Goal: Check status: Check status

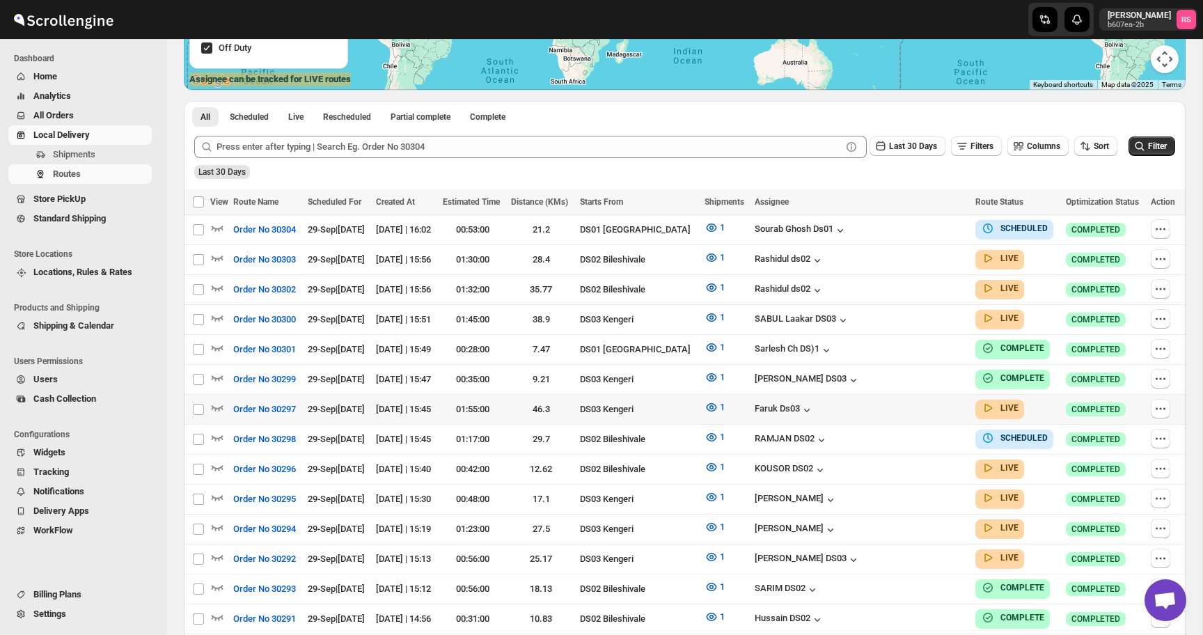
scroll to position [364, 0]
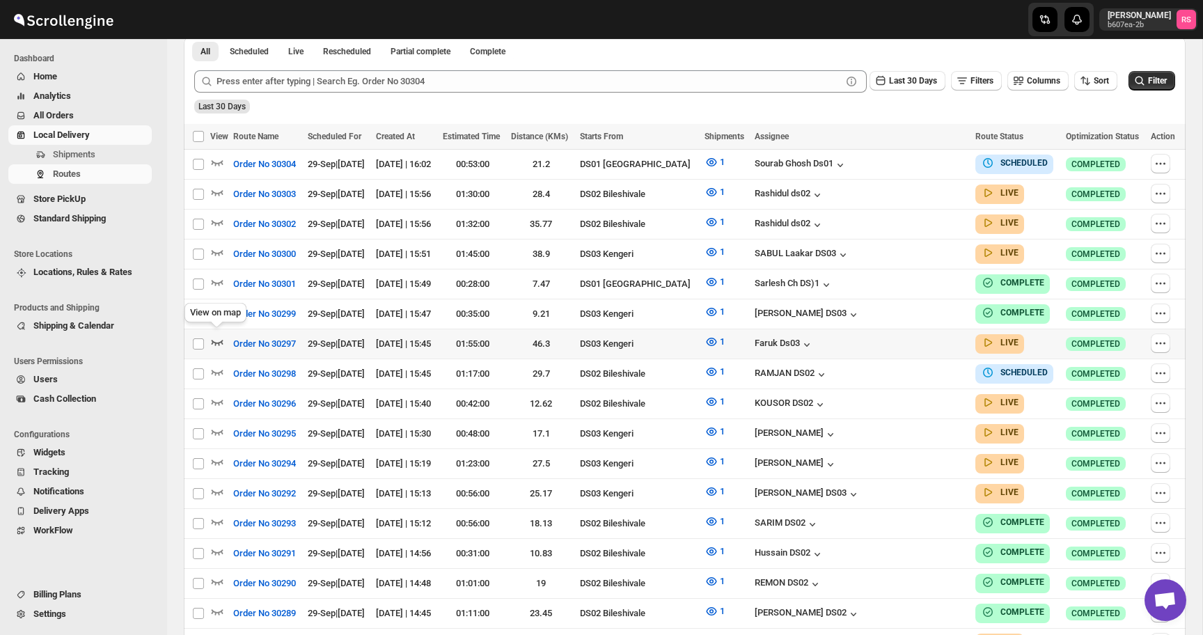
click at [219, 336] on icon "button" at bounding box center [217, 342] width 14 height 14
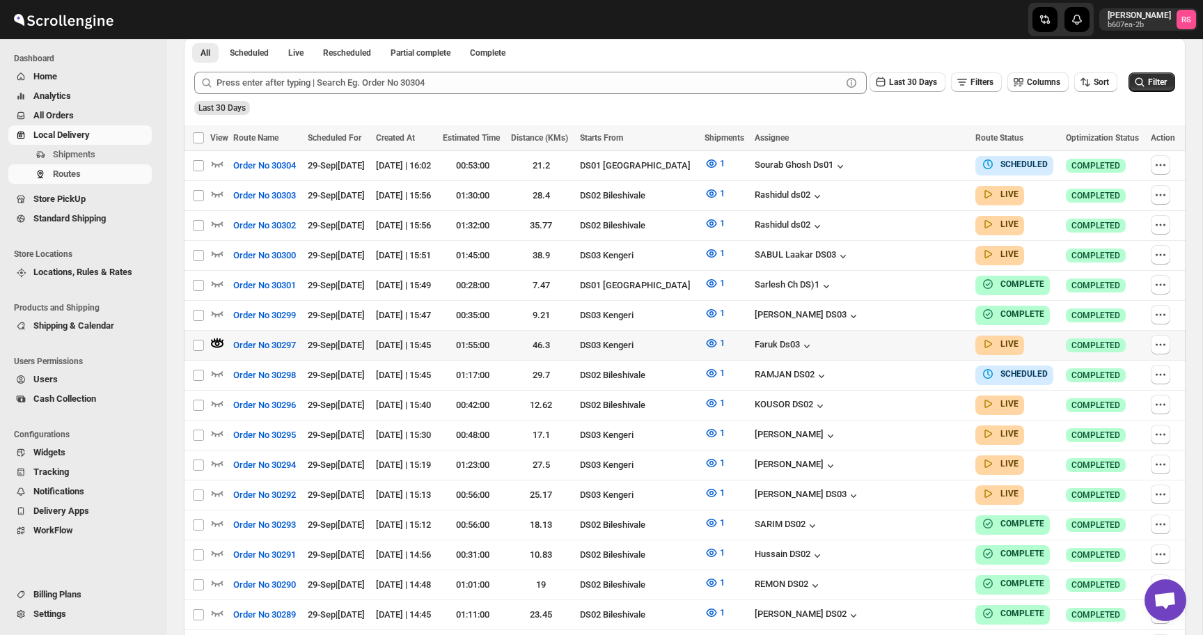
scroll to position [0, 0]
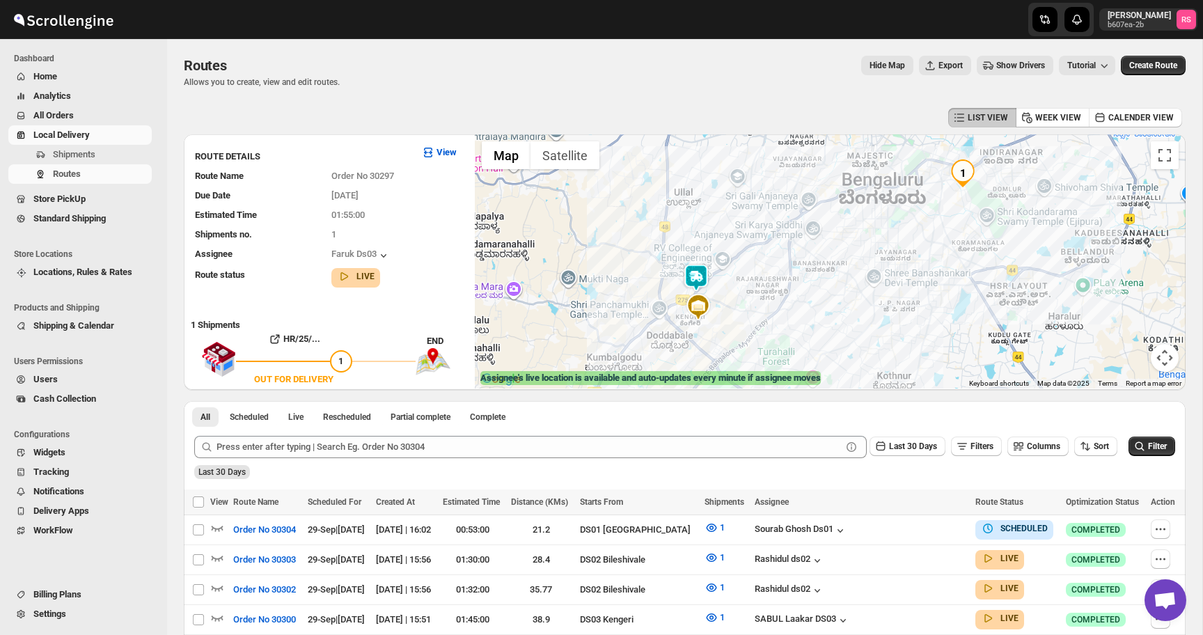
click at [693, 269] on img at bounding box center [696, 278] width 28 height 28
click at [749, 219] on button "Close" at bounding box center [738, 219] width 33 height 33
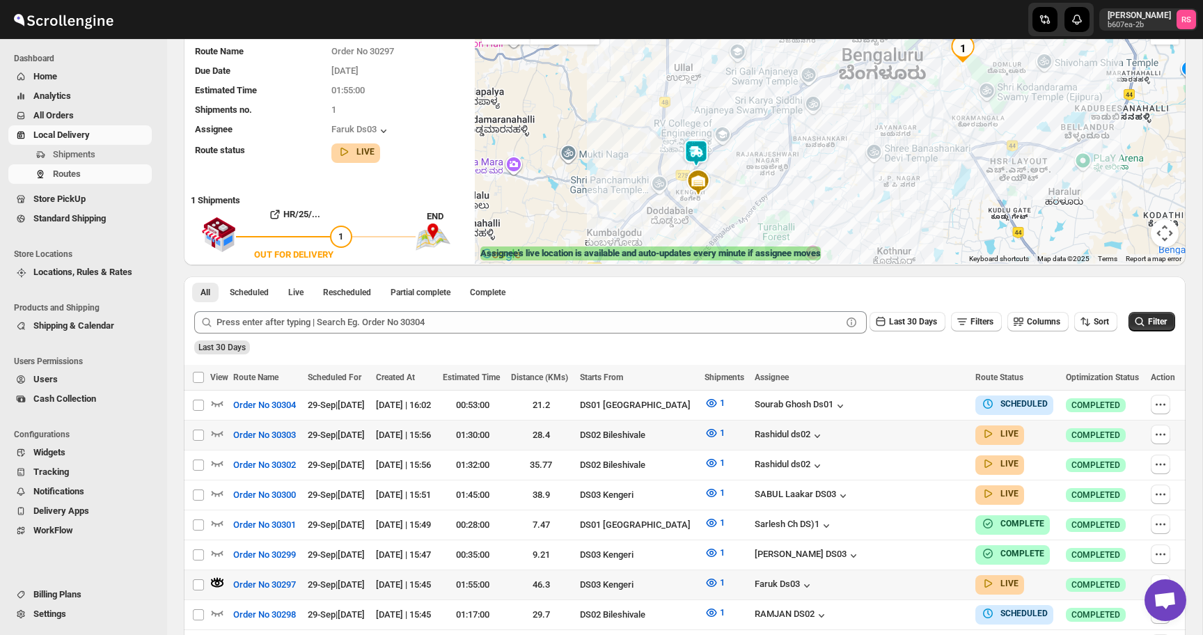
scroll to position [152, 0]
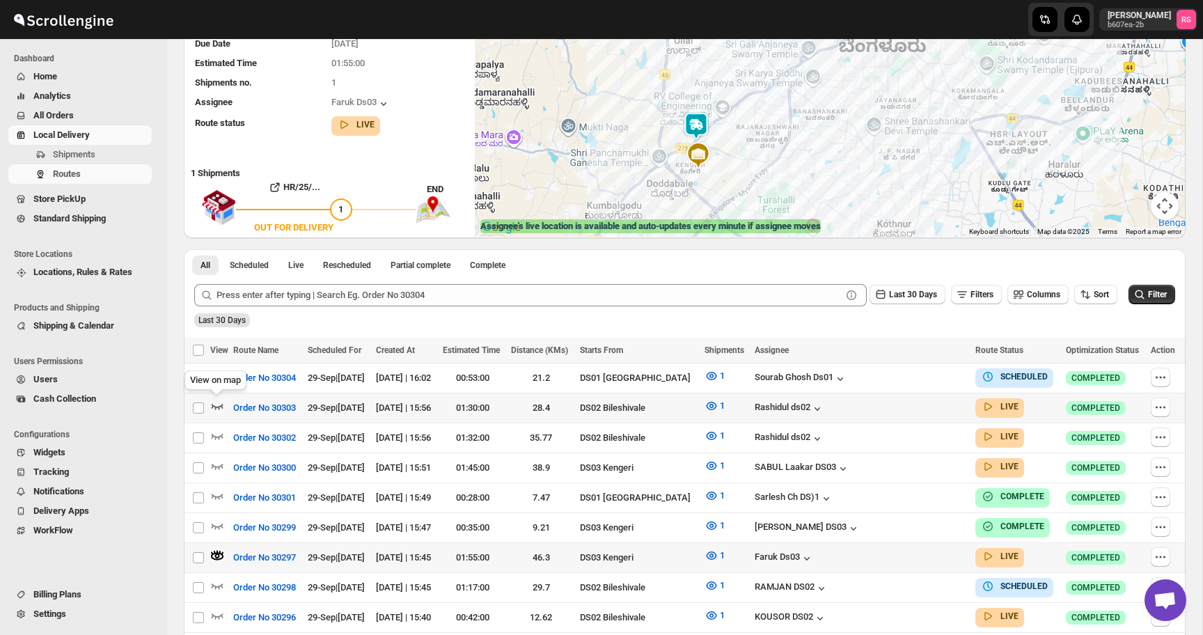
click at [213, 405] on icon "button" at bounding box center [218, 408] width 12 height 6
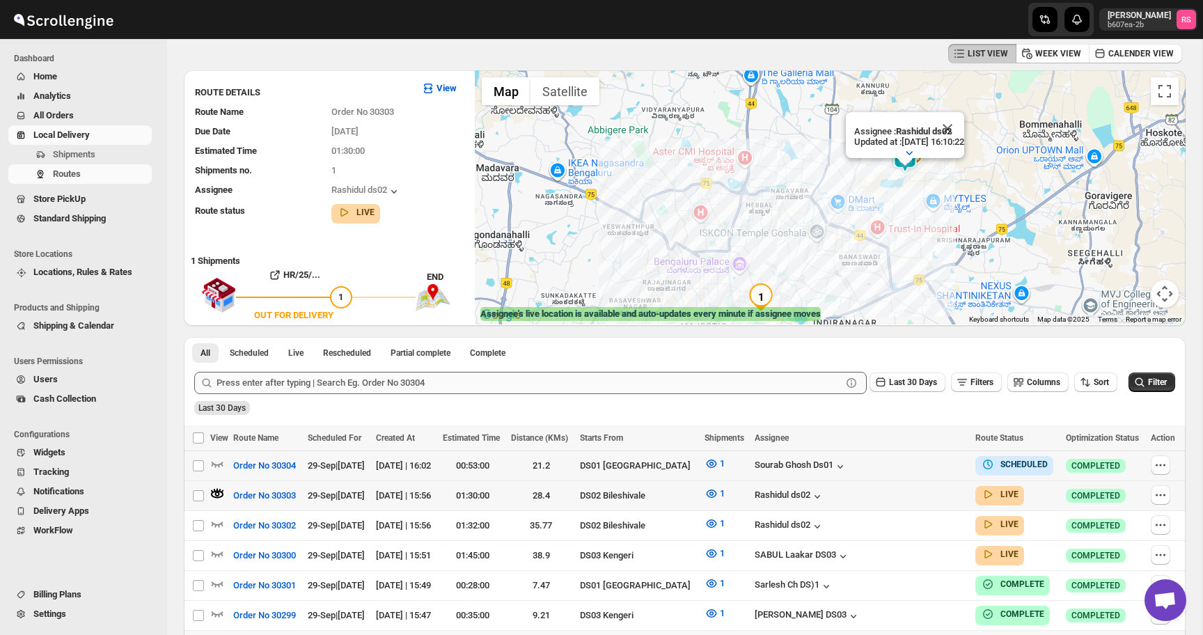
scroll to position [63, 0]
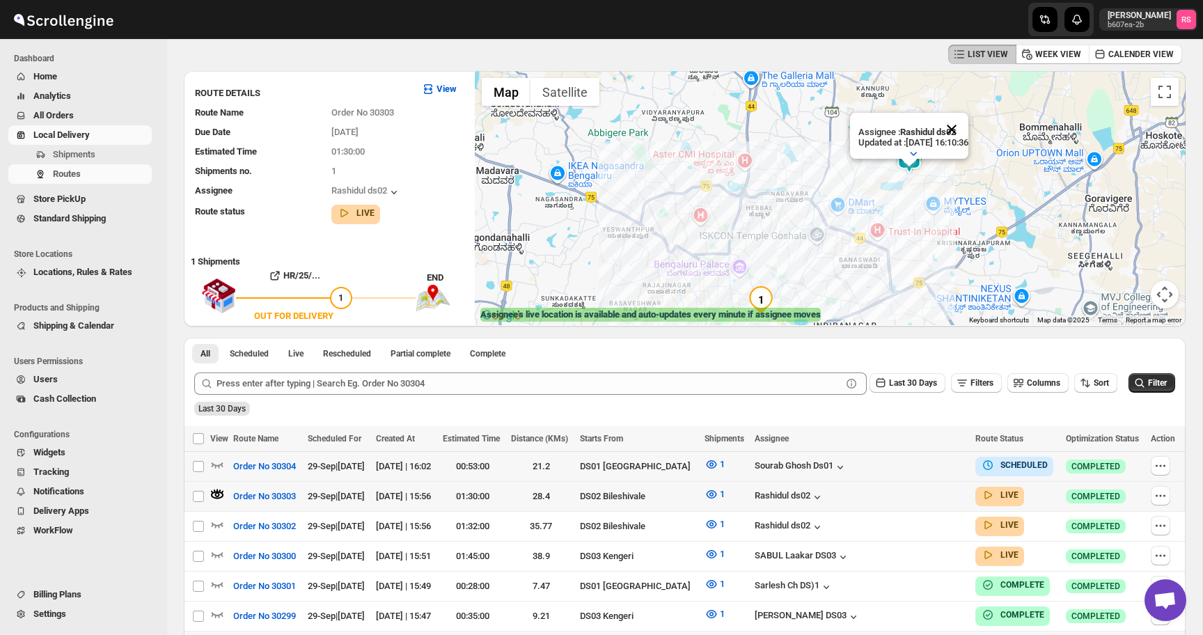
click at [968, 127] on button "Close" at bounding box center [951, 129] width 33 height 33
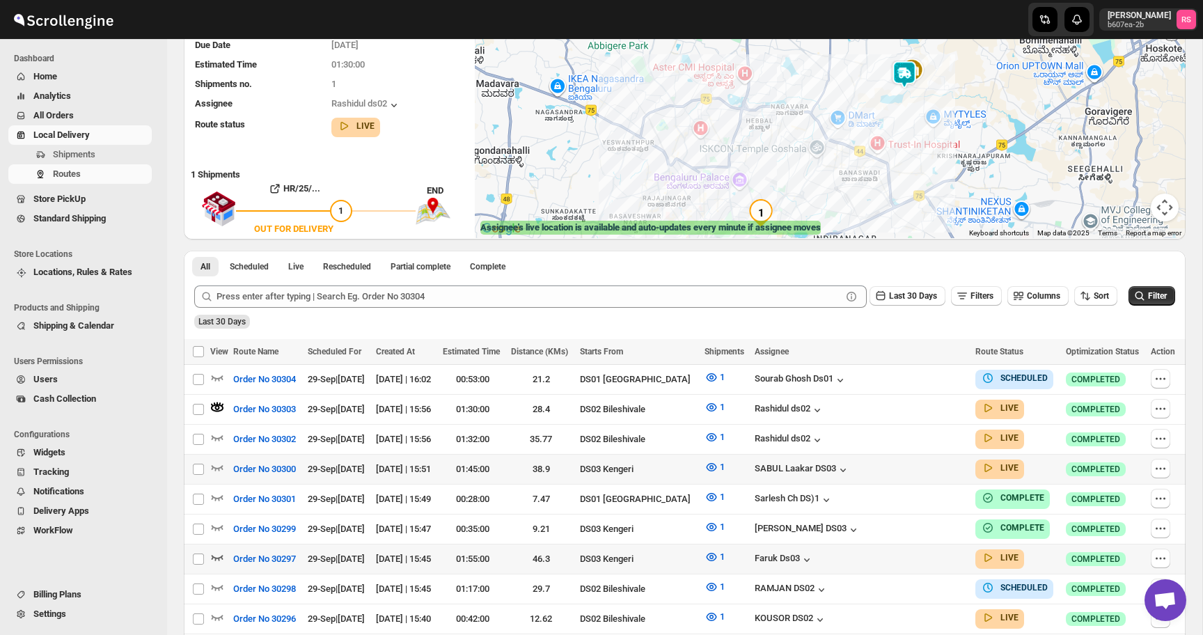
scroll to position [254, 0]
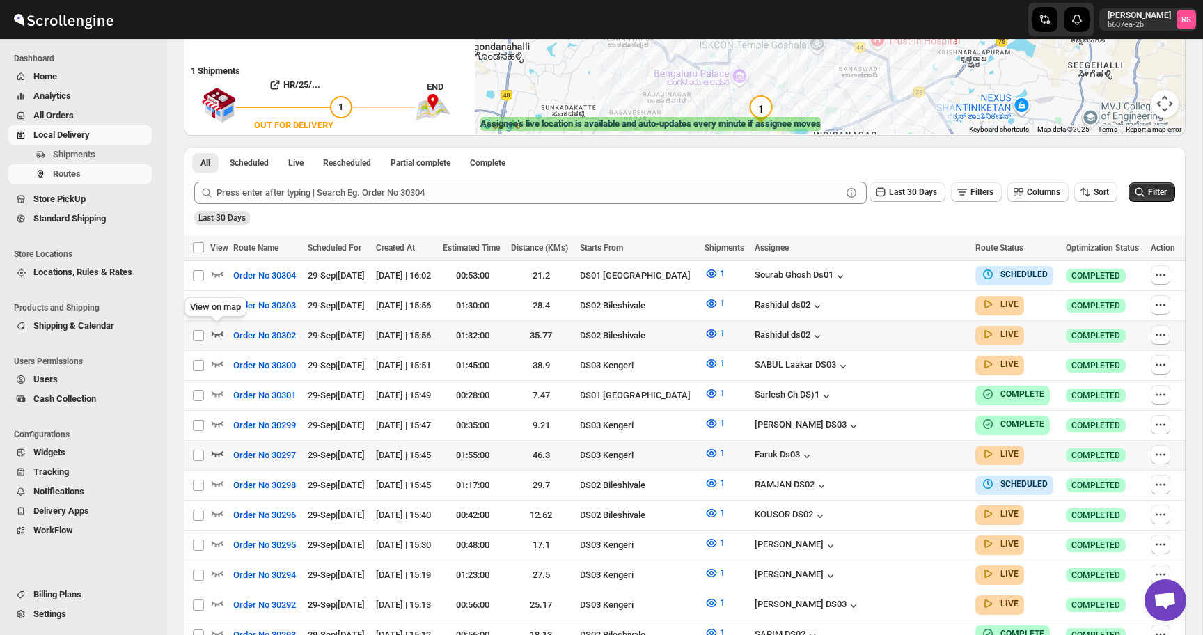
click at [218, 330] on icon "button" at bounding box center [217, 334] width 14 height 14
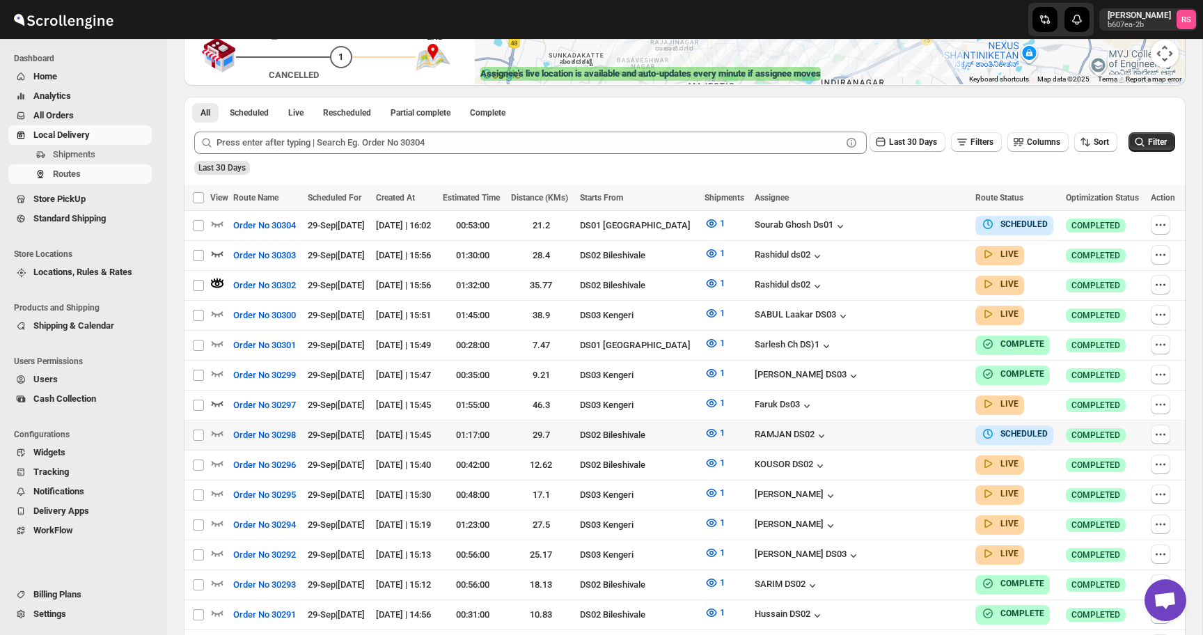
scroll to position [324, 0]
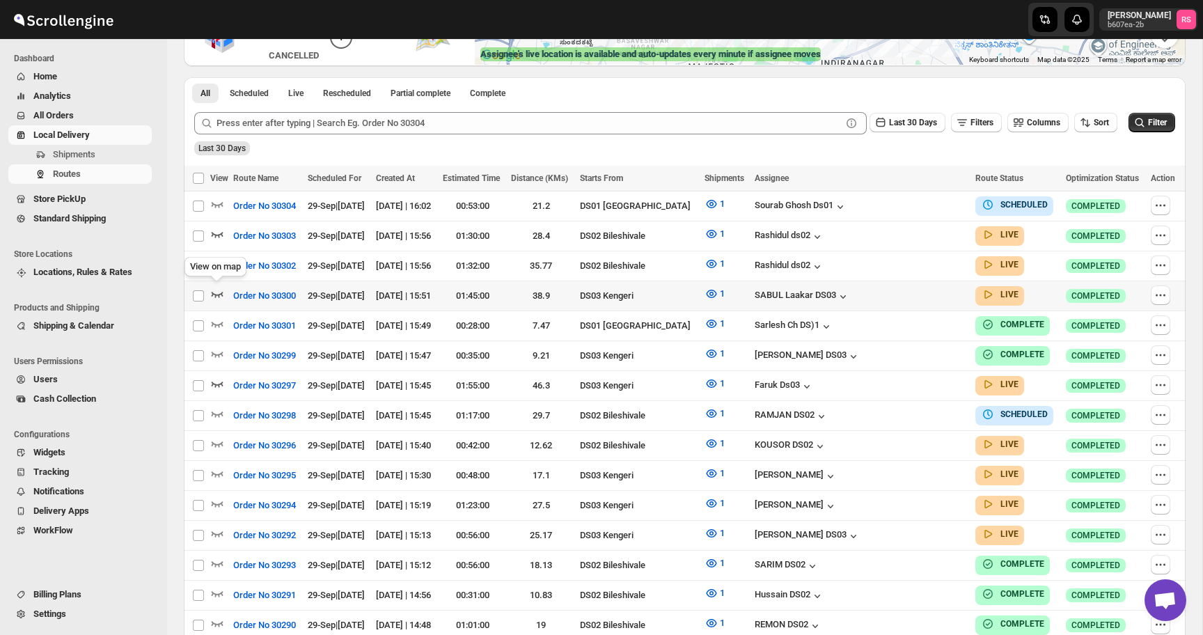
click at [221, 292] on icon "button" at bounding box center [217, 294] width 14 height 14
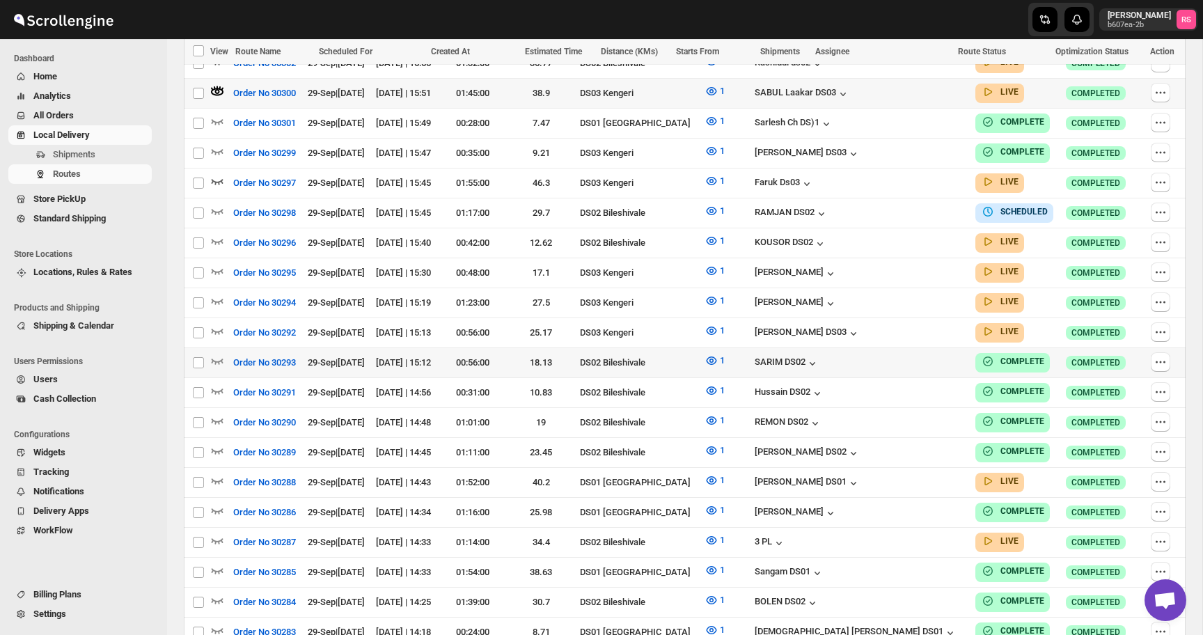
scroll to position [519, 0]
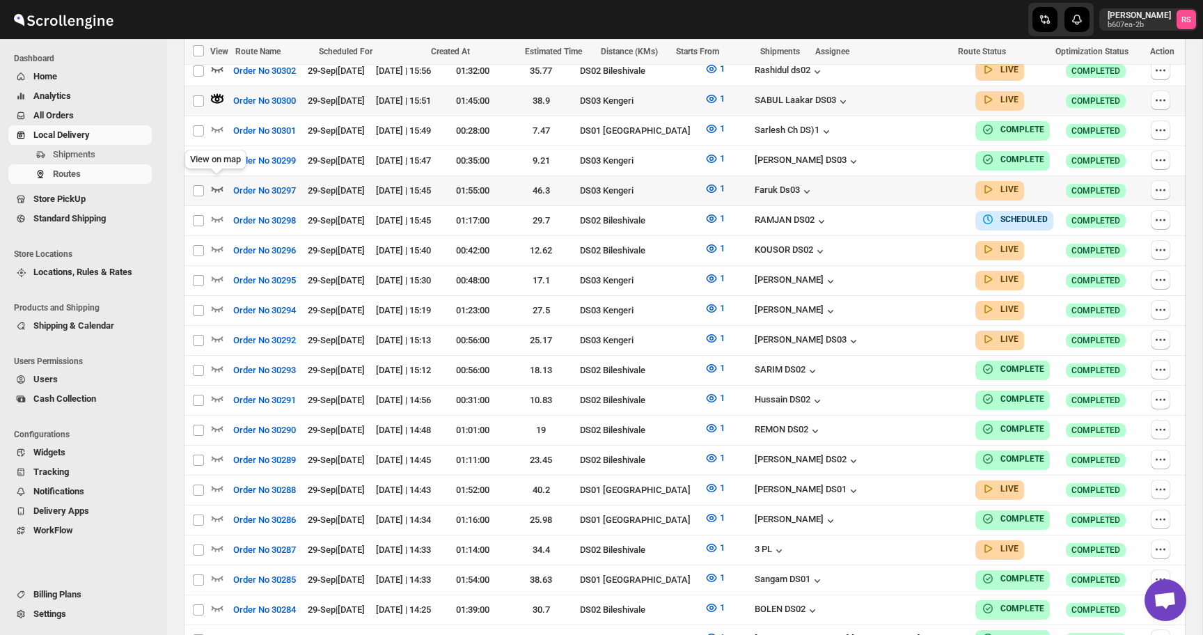
click at [221, 182] on icon "button" at bounding box center [217, 189] width 14 height 14
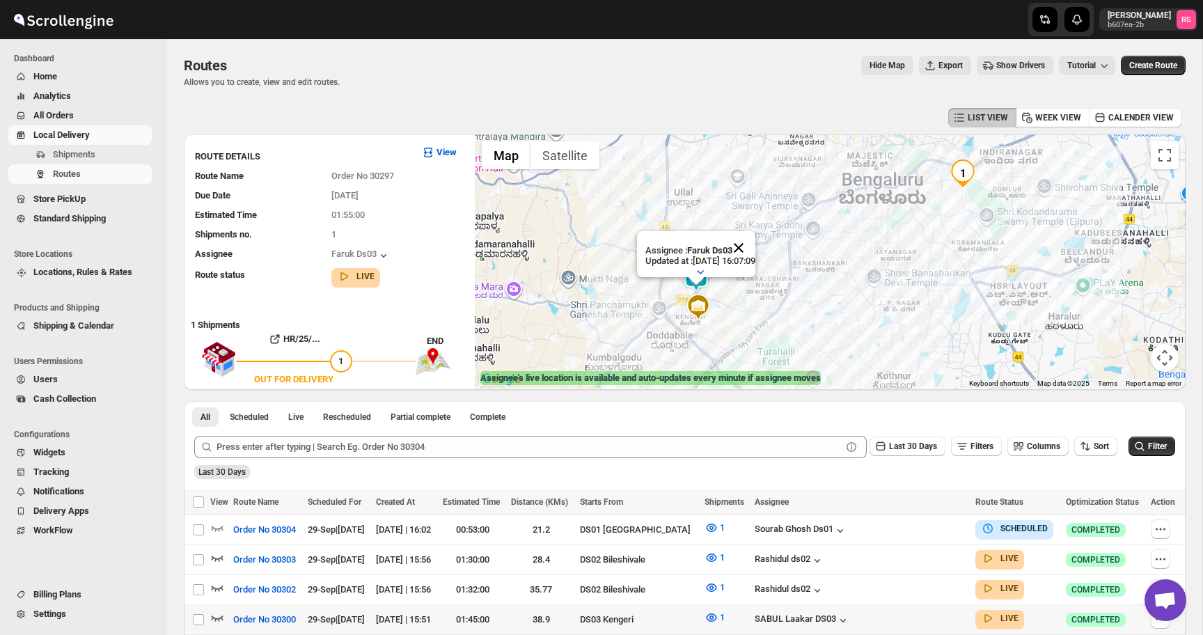
click at [756, 245] on button "Close" at bounding box center [738, 247] width 33 height 33
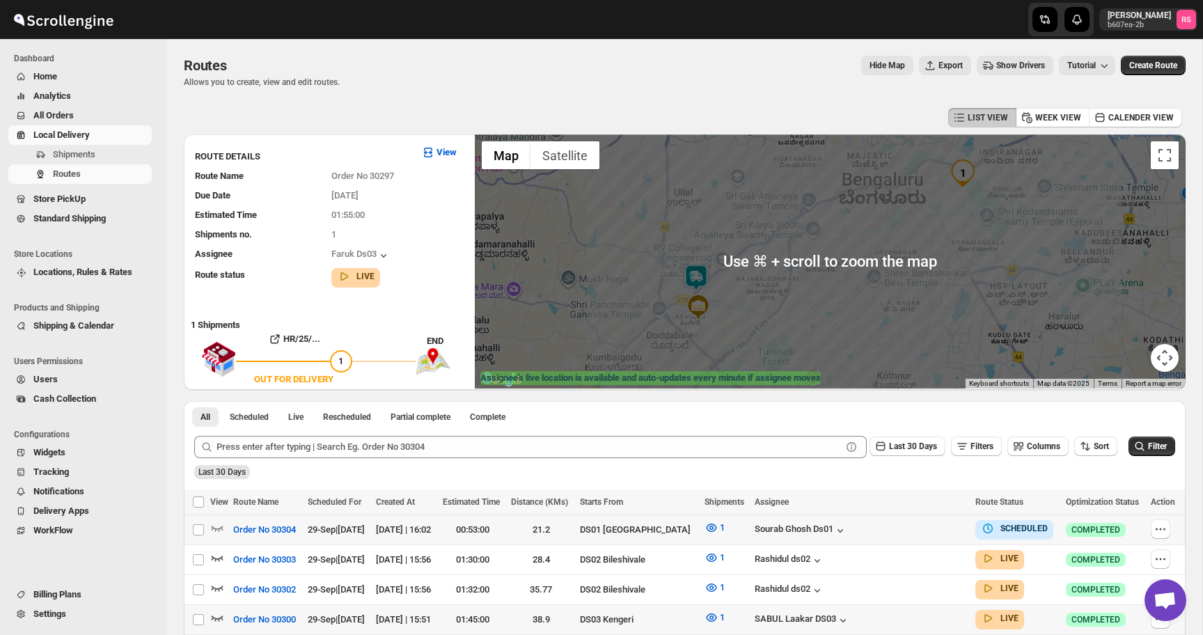
scroll to position [265, 0]
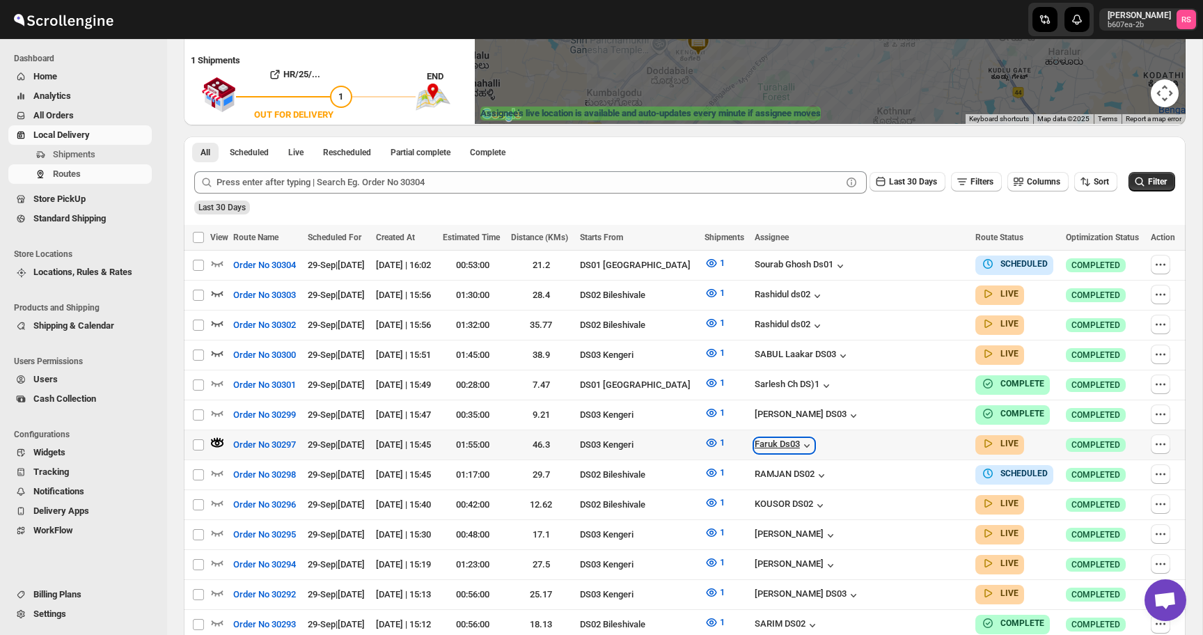
click at [814, 444] on icon "button" at bounding box center [807, 446] width 14 height 14
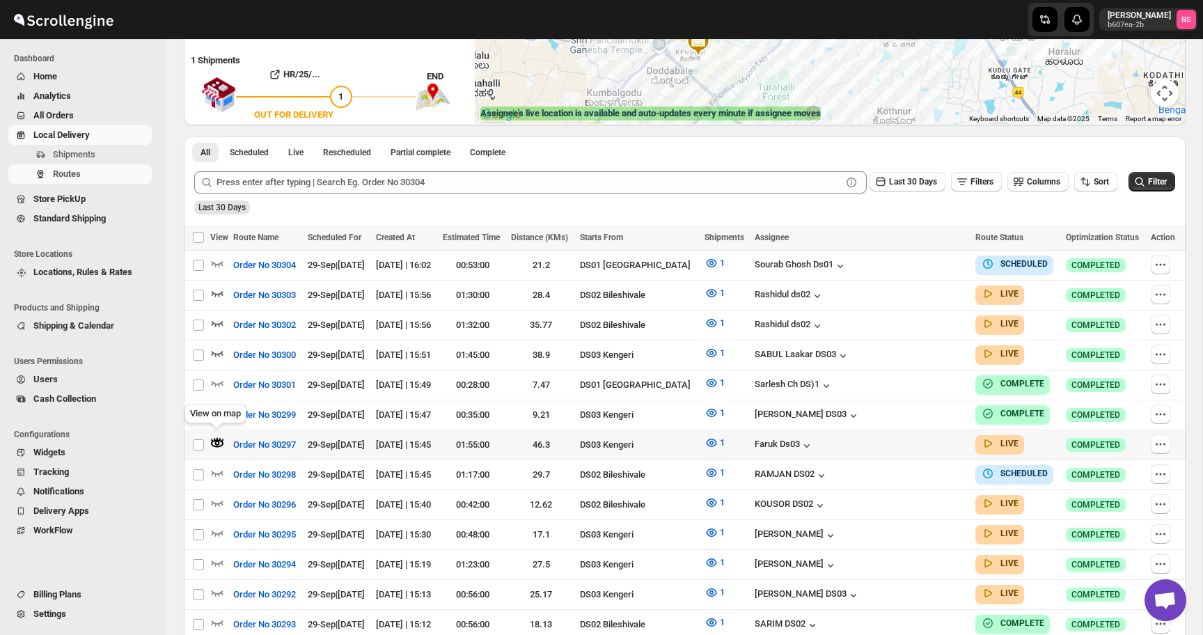
click at [217, 438] on icon "button" at bounding box center [217, 443] width 14 height 14
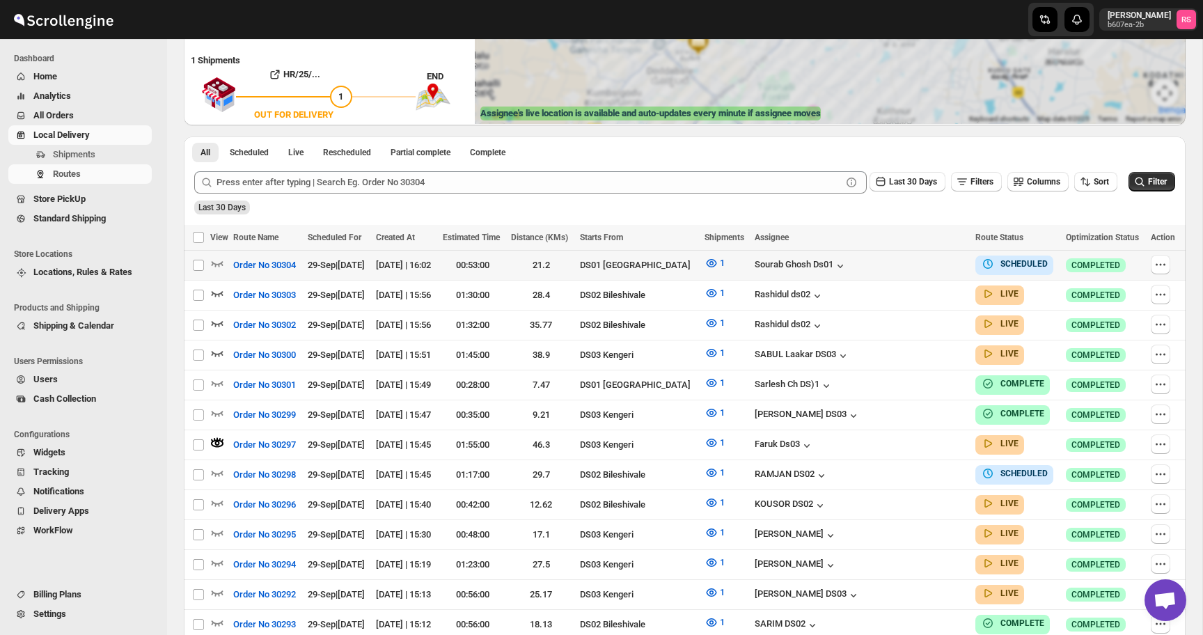
scroll to position [0, 0]
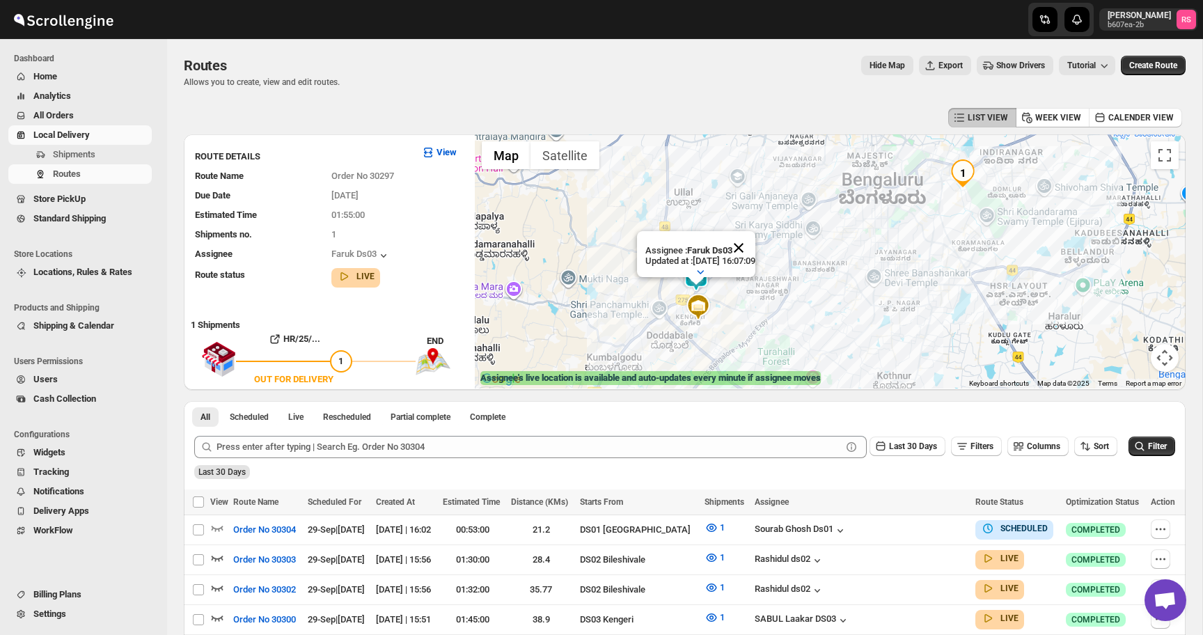
click at [756, 247] on button "Close" at bounding box center [738, 247] width 33 height 33
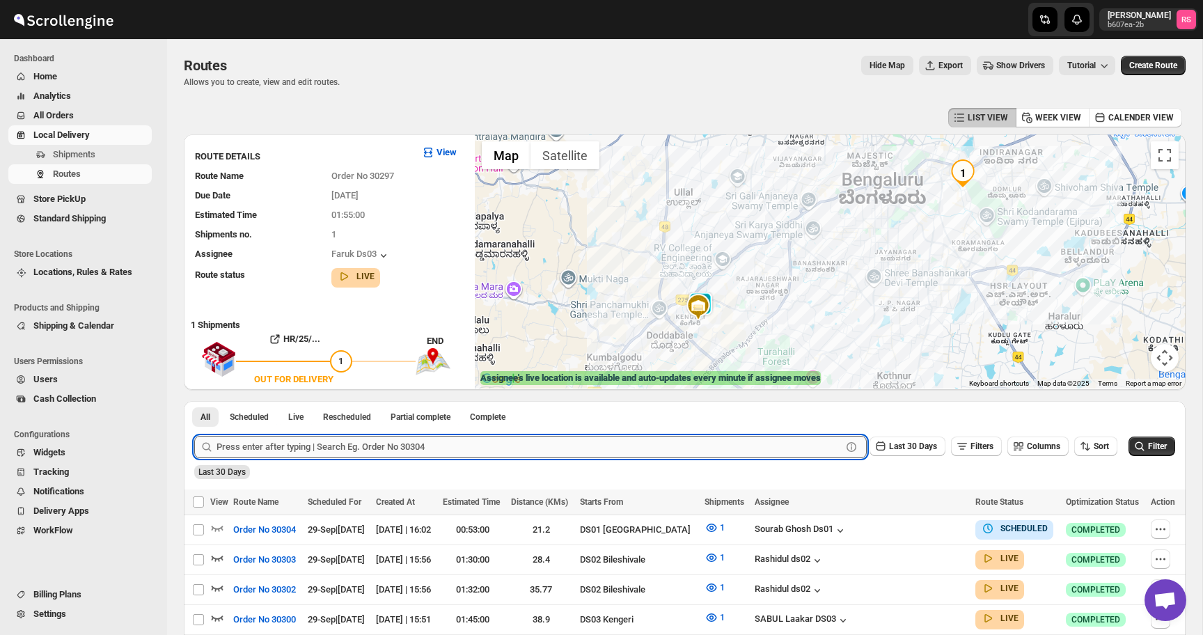
click at [305, 449] on input "text" at bounding box center [529, 447] width 625 height 22
click at [194, 401] on button "Submit" at bounding box center [214, 408] width 40 height 15
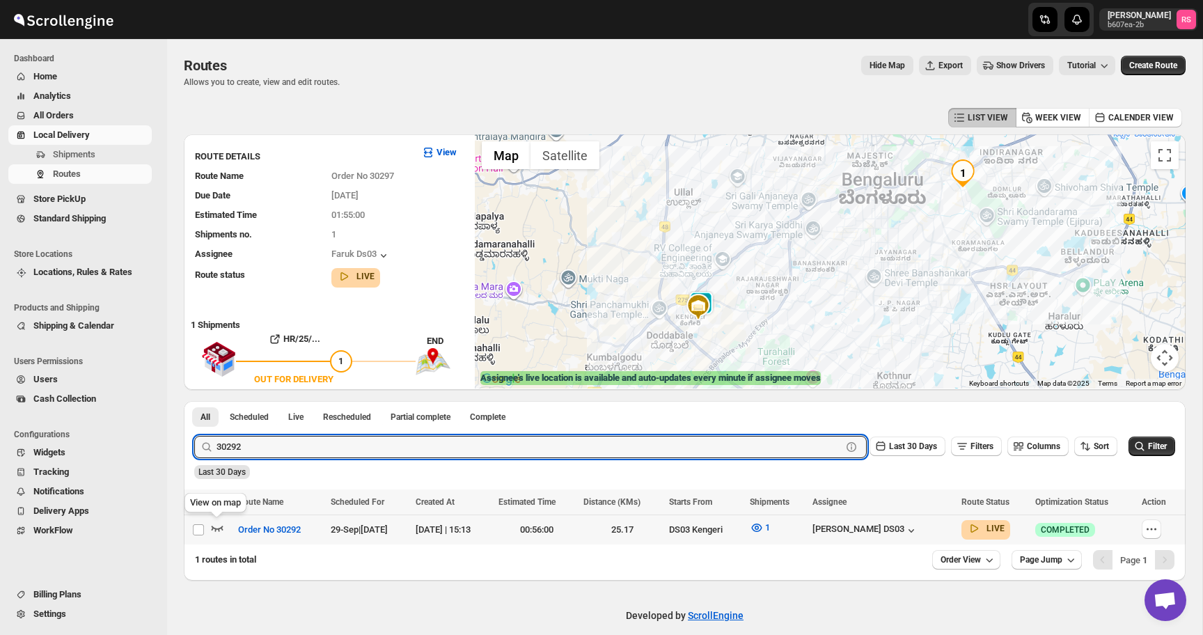
click at [220, 527] on icon "button" at bounding box center [217, 528] width 14 height 14
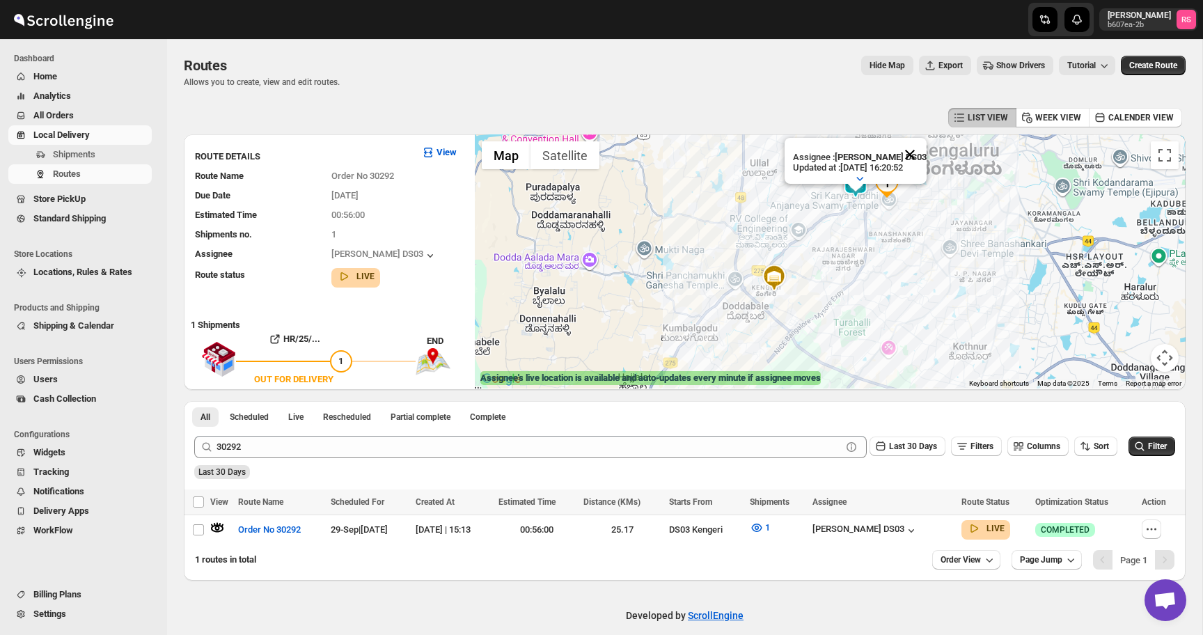
click at [913, 155] on button "Close" at bounding box center [909, 154] width 33 height 33
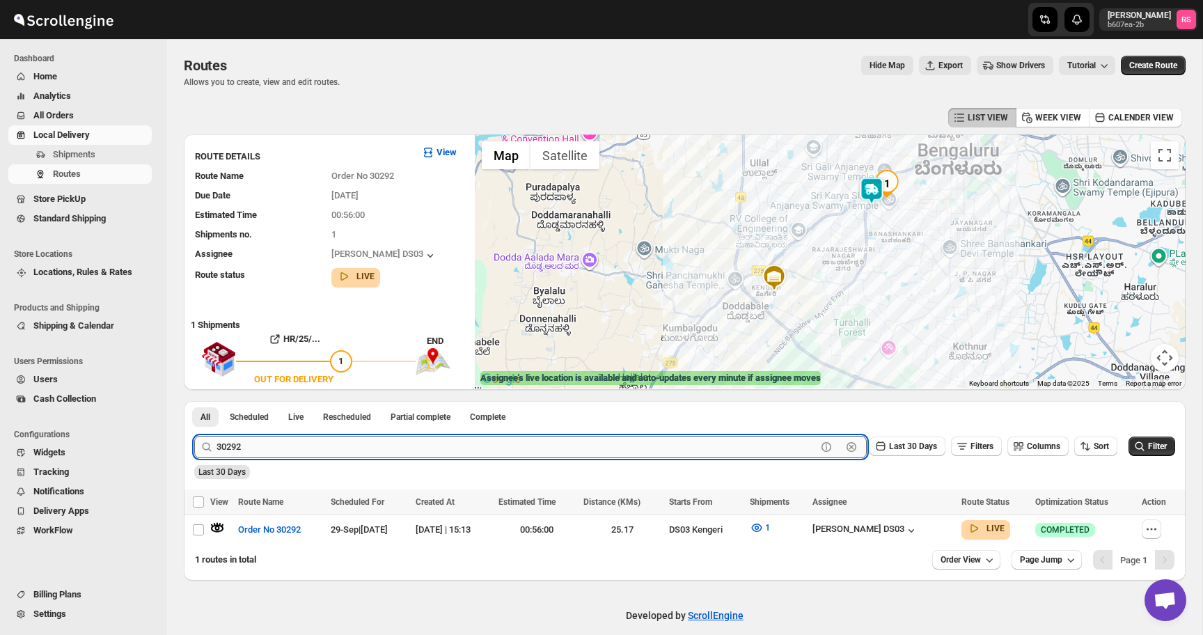
click at [290, 449] on input "30292" at bounding box center [517, 447] width 600 height 22
click at [194, 401] on button "Submit" at bounding box center [214, 408] width 40 height 15
click at [219, 525] on icon "button" at bounding box center [217, 528] width 14 height 14
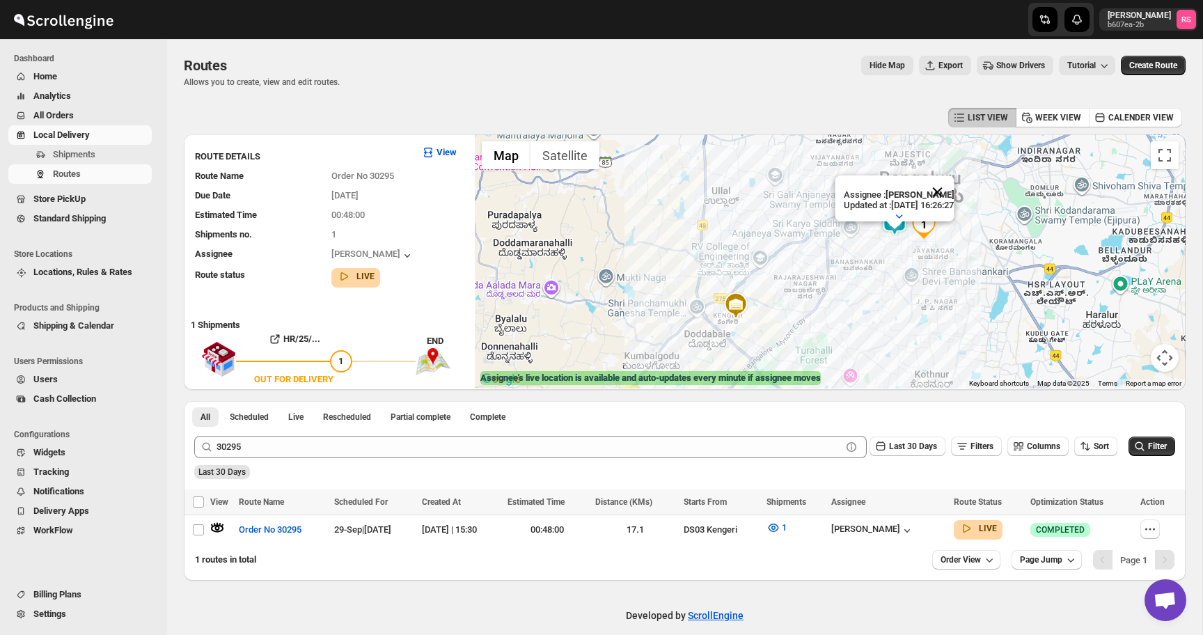
click at [954, 193] on button "Close" at bounding box center [937, 191] width 33 height 33
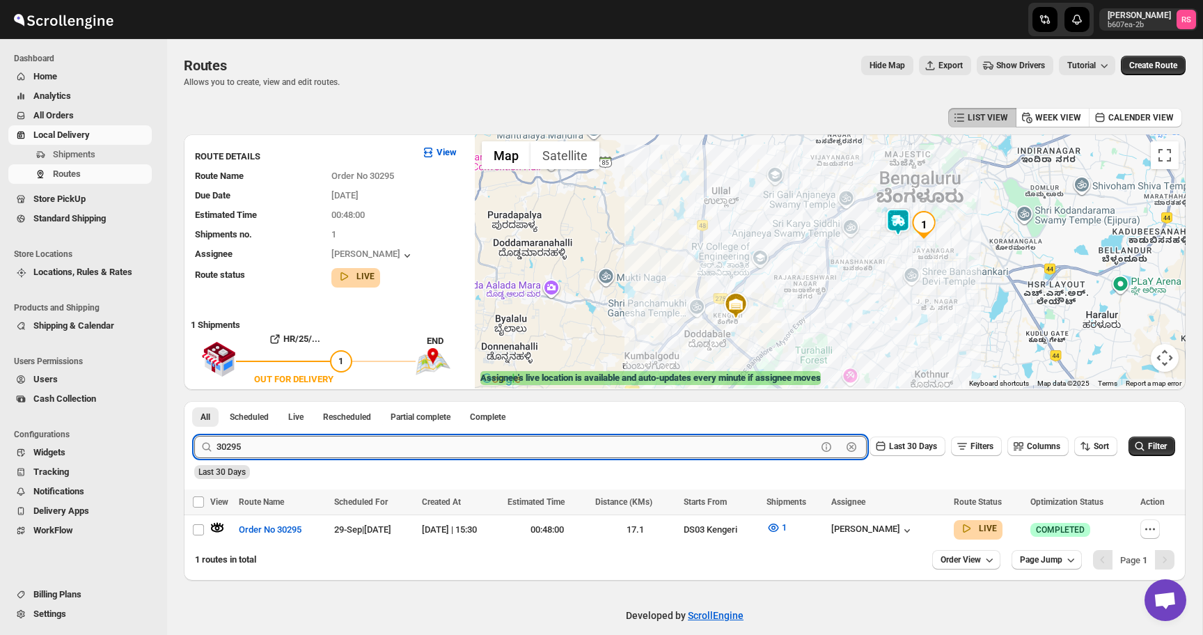
click at [375, 447] on input "30295" at bounding box center [517, 447] width 600 height 22
click at [194, 401] on button "Submit" at bounding box center [214, 408] width 40 height 15
click at [218, 523] on icon "button" at bounding box center [217, 528] width 14 height 14
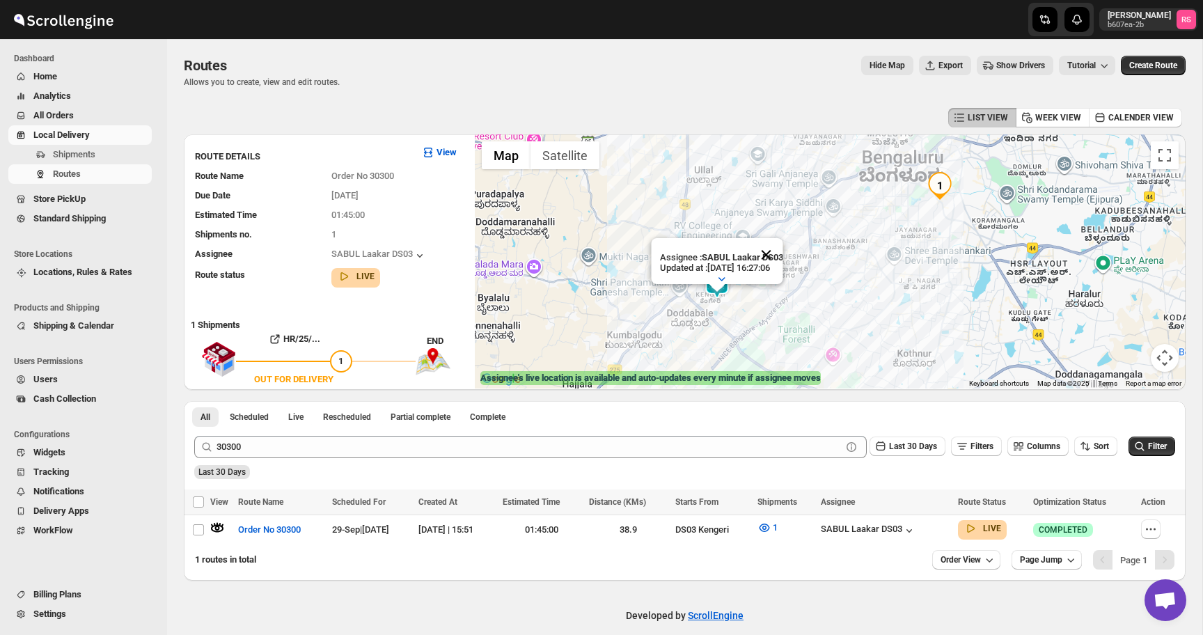
click at [773, 254] on button "Close" at bounding box center [765, 254] width 33 height 33
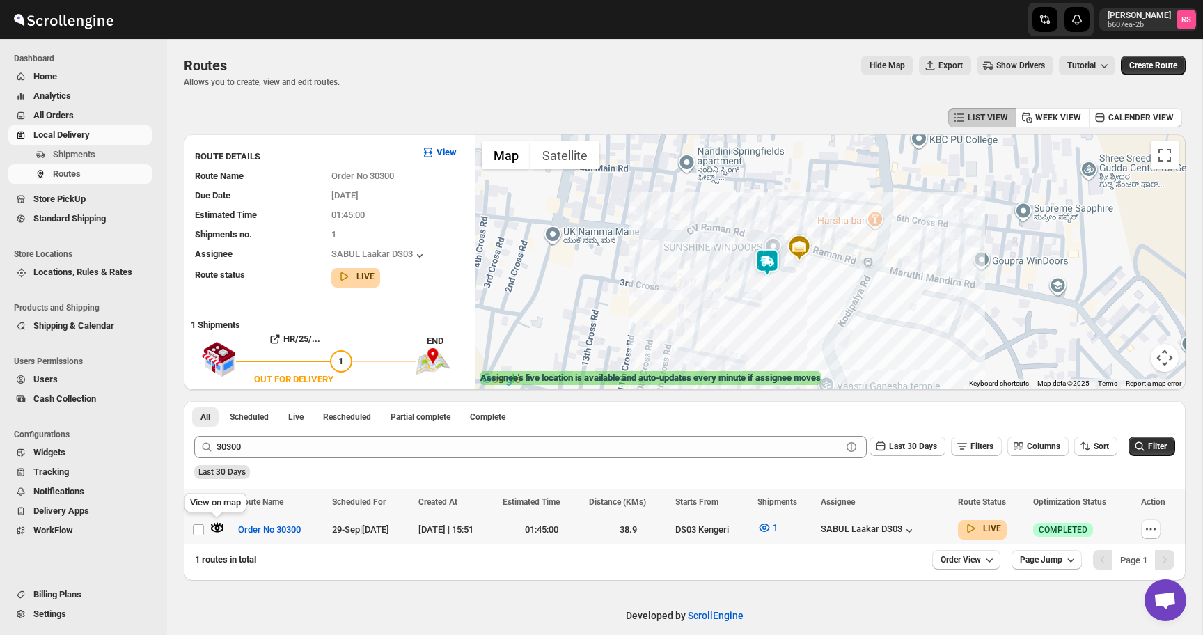
click at [219, 526] on icon "button" at bounding box center [217, 528] width 14 height 14
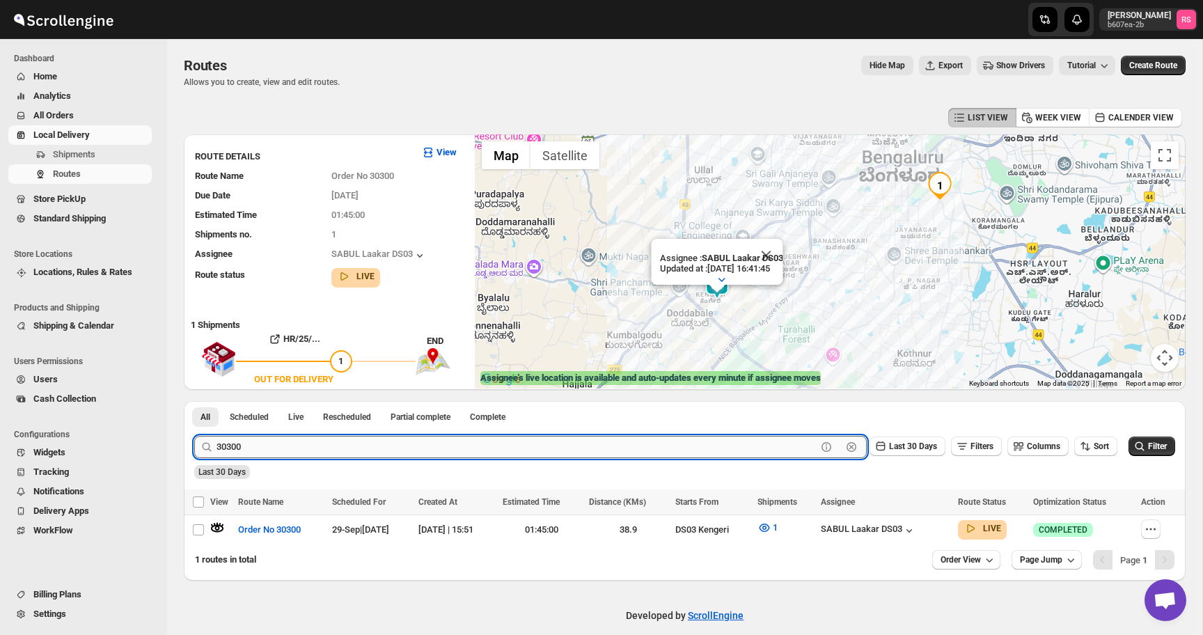
click at [313, 437] on input "30300" at bounding box center [517, 447] width 600 height 22
click at [194, 401] on button "Submit" at bounding box center [214, 408] width 40 height 15
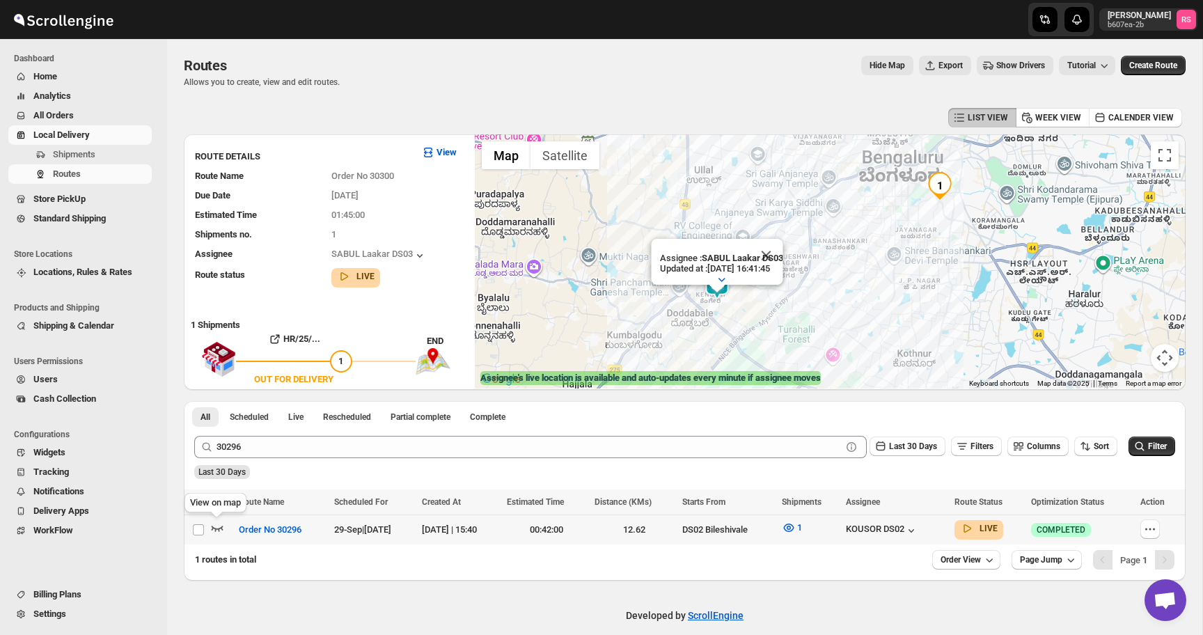
click at [220, 529] on icon "button" at bounding box center [217, 528] width 14 height 14
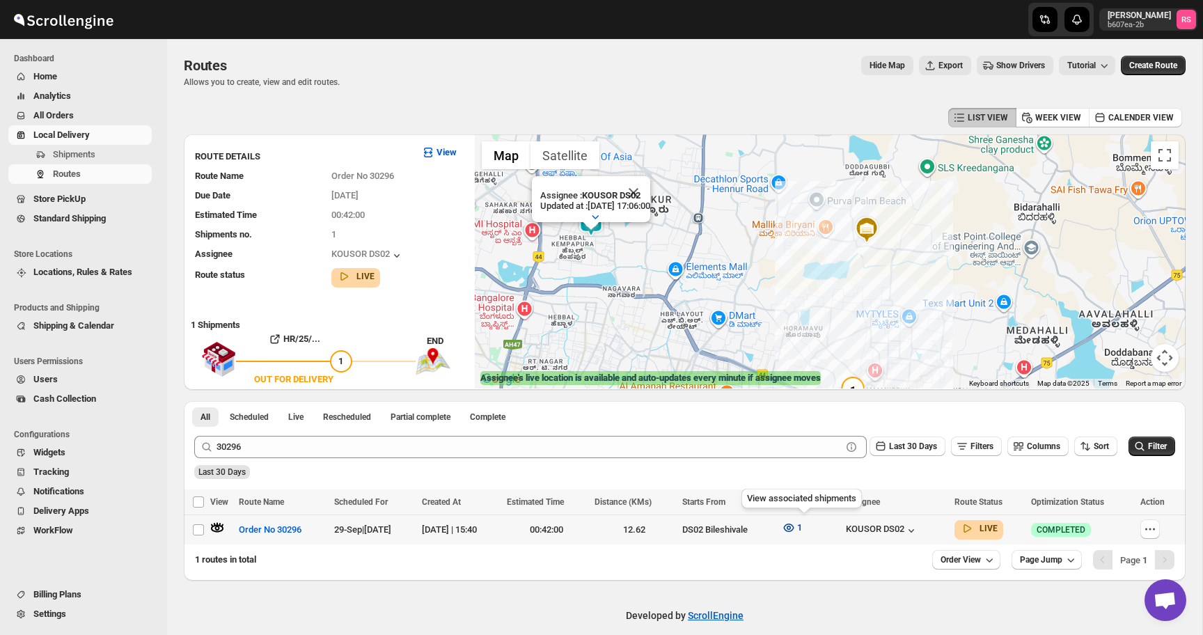
click at [802, 529] on span "1" at bounding box center [799, 527] width 5 height 10
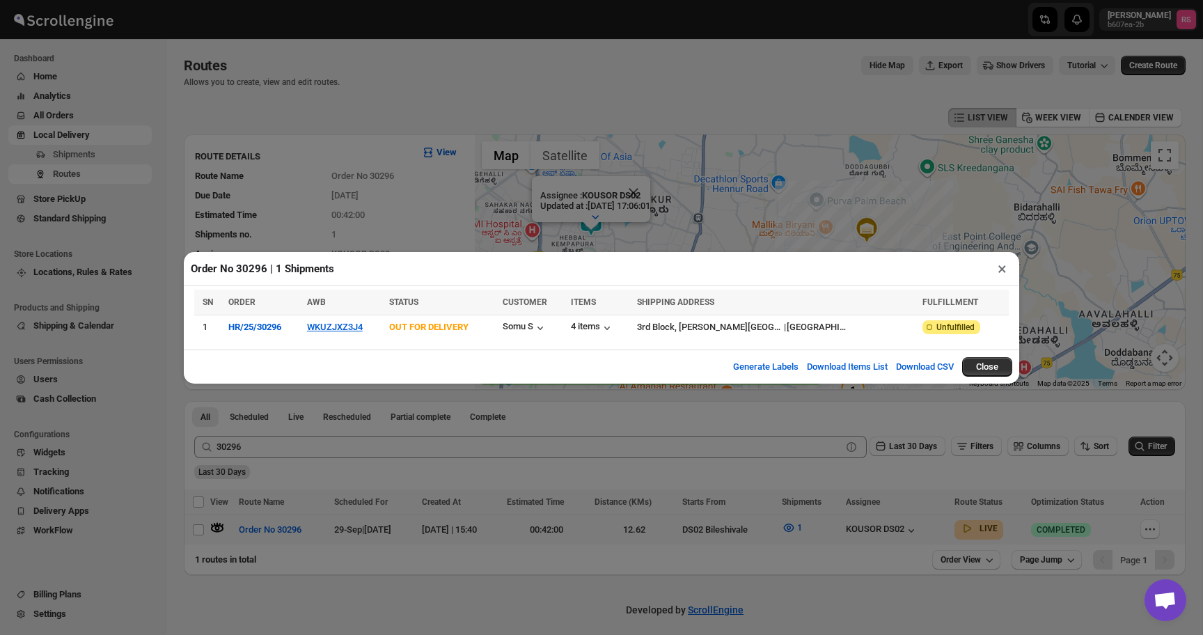
click at [608, 312] on th "ITEMS" at bounding box center [600, 303] width 66 height 26
click at [611, 324] on div "4 items" at bounding box center [592, 328] width 43 height 14
click at [1001, 269] on button "×" at bounding box center [1002, 268] width 20 height 19
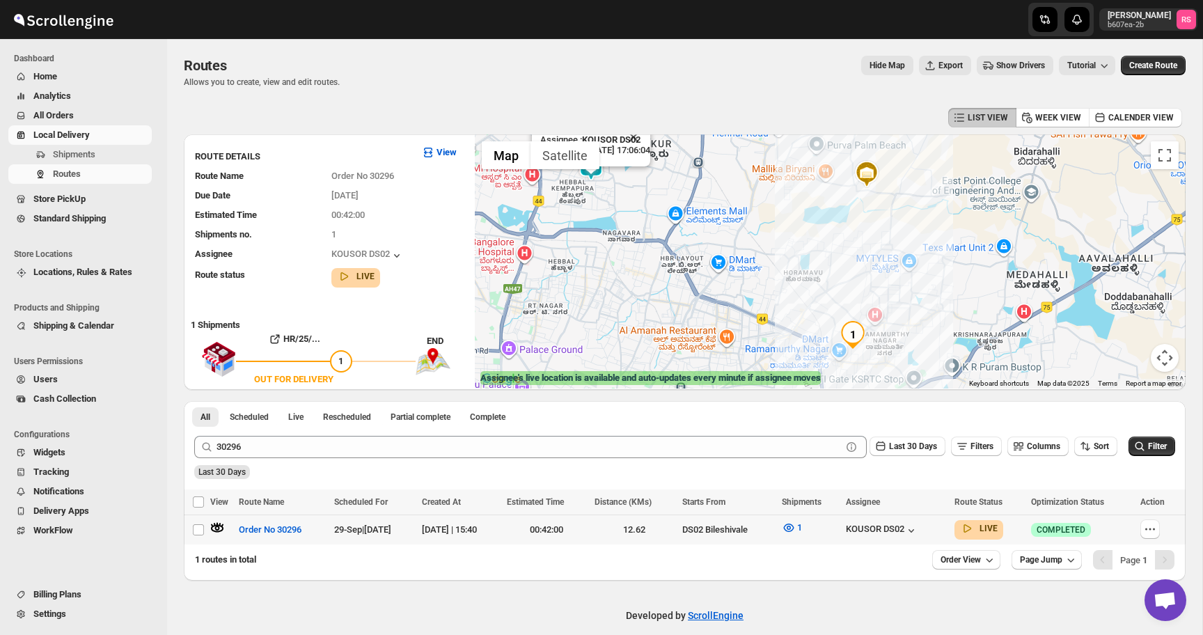
drag, startPoint x: 928, startPoint y: 267, endPoint x: 928, endPoint y: 209, distance: 58.5
click at [928, 209] on div "Assignee : KOUSOR DS02 Updated at : [DATE] 17:06:04 Duty mode Enabled Battery p…" at bounding box center [830, 261] width 711 height 254
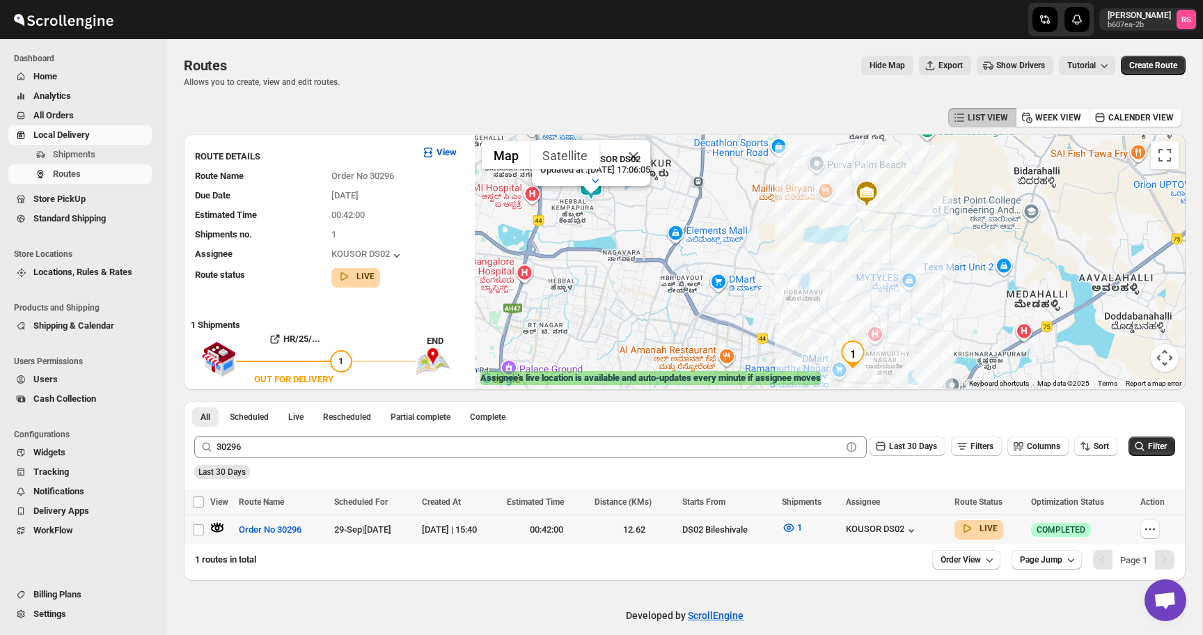
drag, startPoint x: 876, startPoint y: 304, endPoint x: 876, endPoint y: 208, distance: 95.4
click at [876, 208] on div "Assignee : KOUSOR DS02 Updated at : [DATE] 17:06:05 Duty mode Enabled Battery p…" at bounding box center [830, 261] width 711 height 254
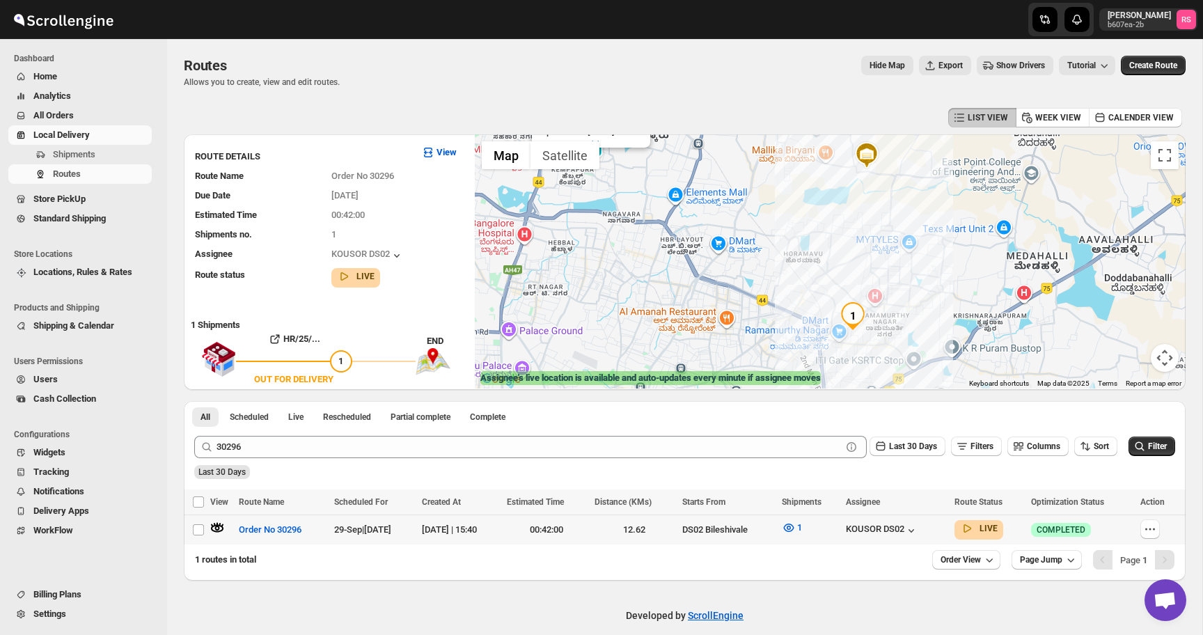
drag, startPoint x: 881, startPoint y: 307, endPoint x: 881, endPoint y: 190, distance: 117.0
click at [881, 190] on div "Assignee : KOUSOR DS02 Updated at : [DATE] 17:06:06 Duty mode Enabled Battery p…" at bounding box center [830, 261] width 711 height 254
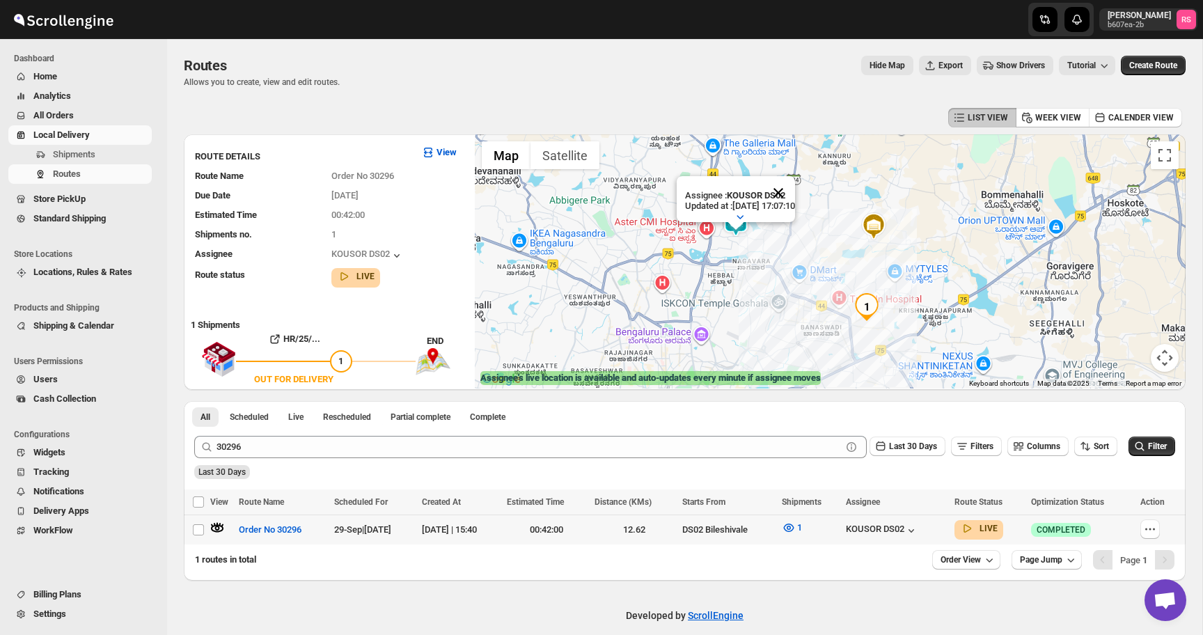
click at [795, 196] on button "Close" at bounding box center [778, 192] width 33 height 33
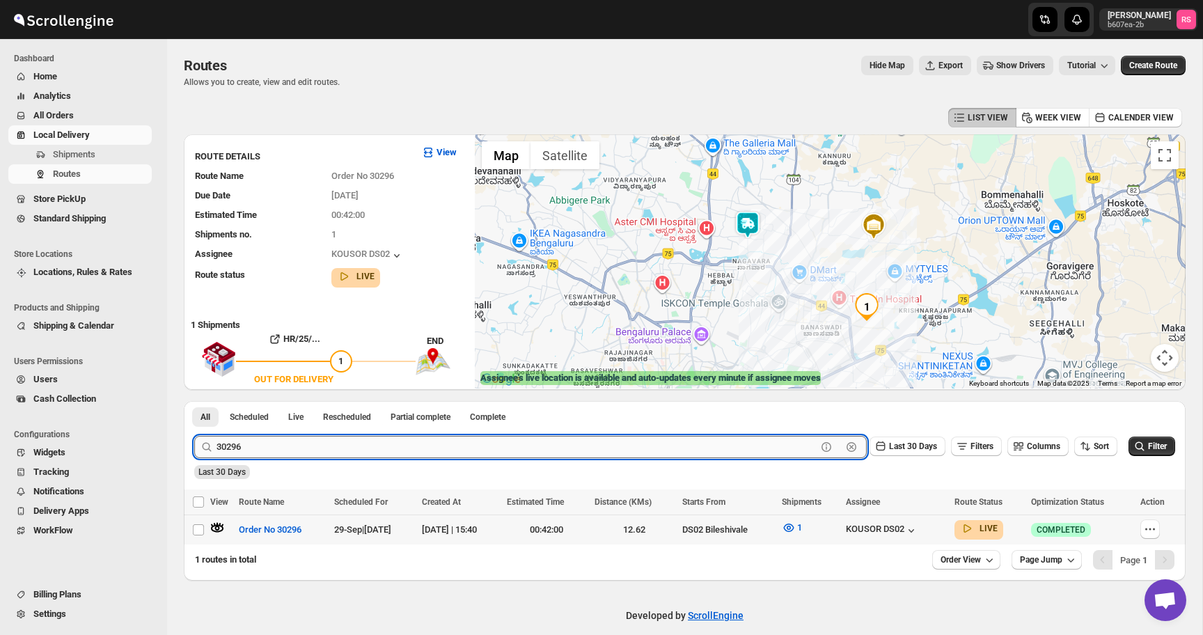
click at [329, 442] on input "30296" at bounding box center [517, 447] width 600 height 22
type input "30305"
click at [194, 401] on button "Submit" at bounding box center [214, 408] width 40 height 15
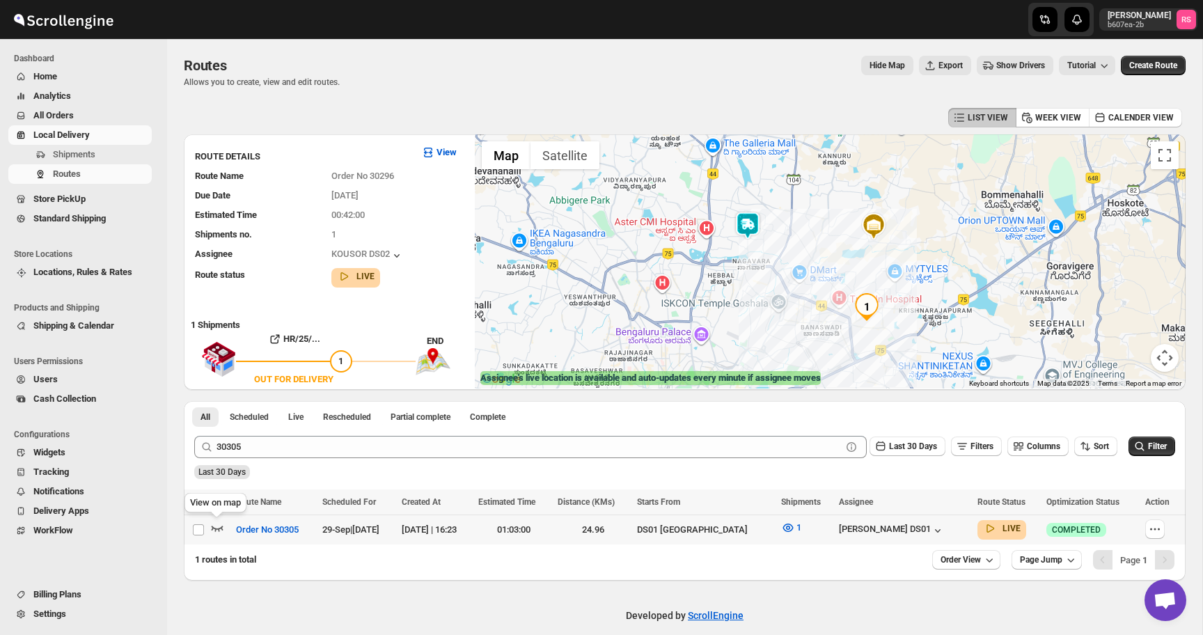
click at [221, 525] on icon "button" at bounding box center [217, 528] width 14 height 14
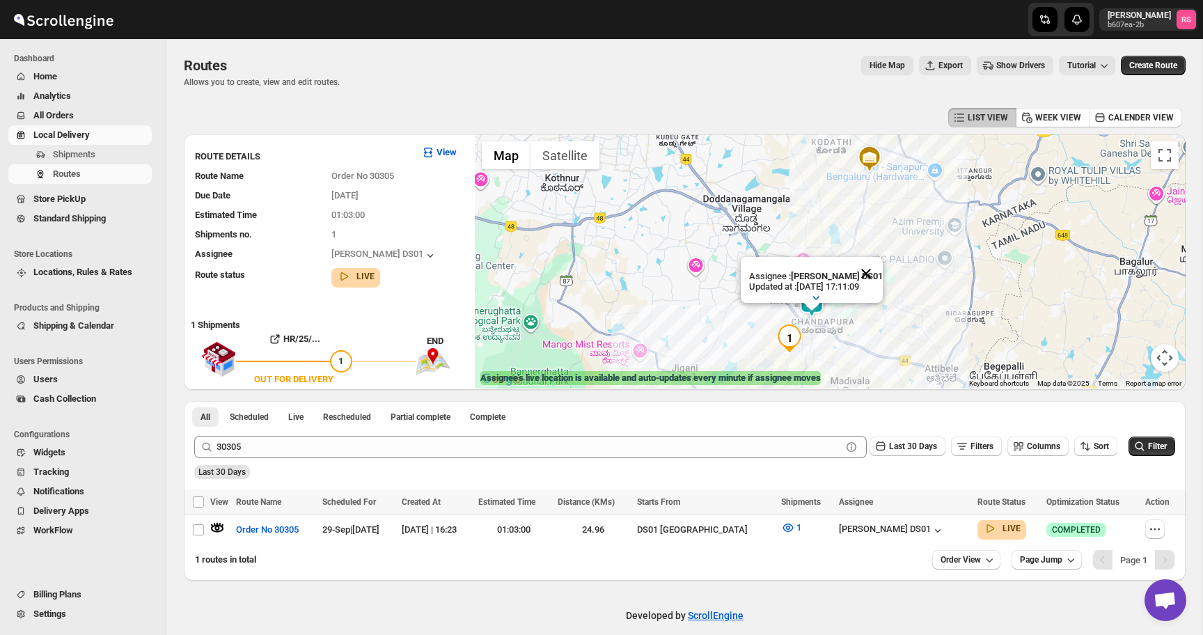
click at [873, 276] on button "Close" at bounding box center [866, 273] width 33 height 33
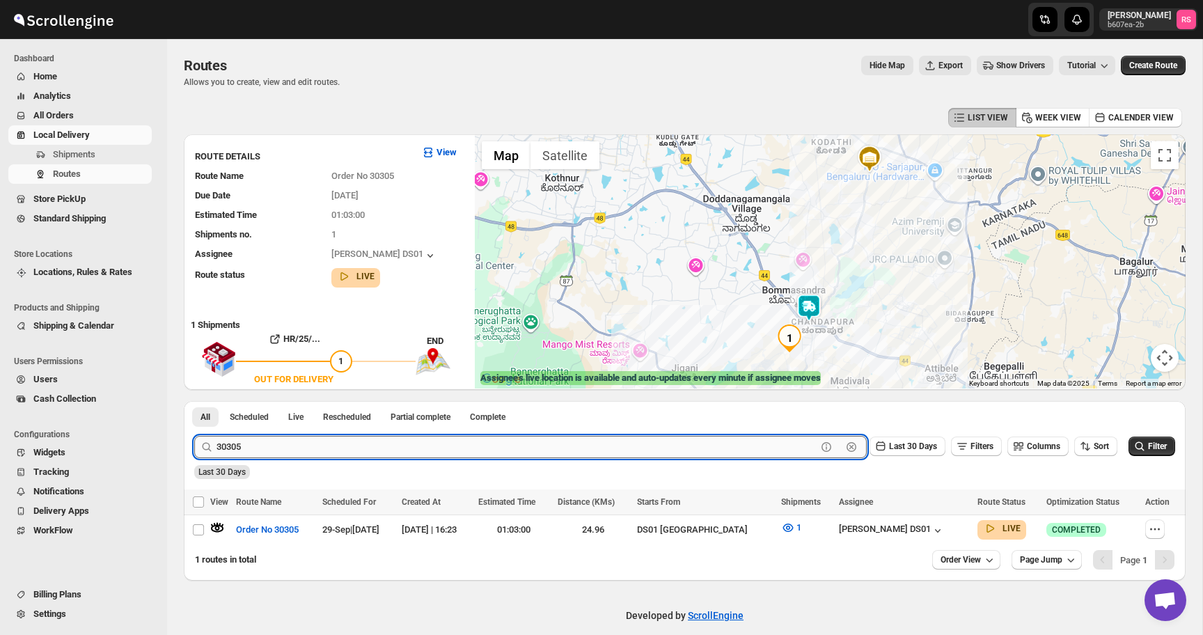
click at [378, 453] on input "30305" at bounding box center [517, 447] width 600 height 22
click at [194, 401] on button "Submit" at bounding box center [214, 408] width 40 height 15
click at [217, 526] on icon "button" at bounding box center [217, 528] width 5 height 5
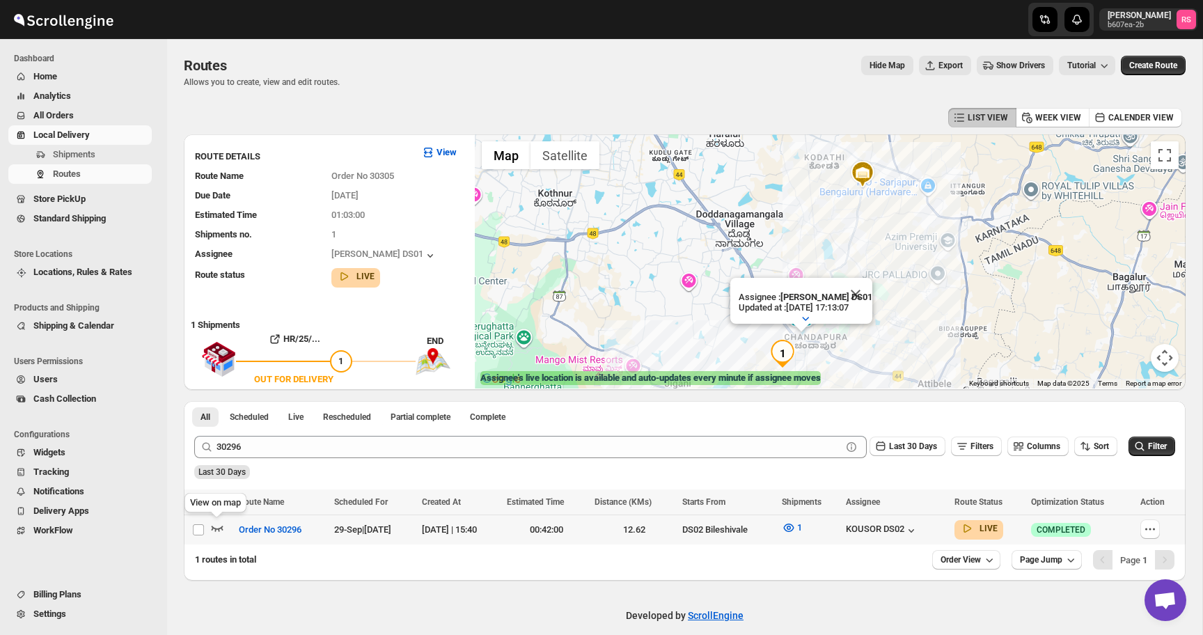
click at [217, 529] on icon "button" at bounding box center [218, 529] width 12 height 6
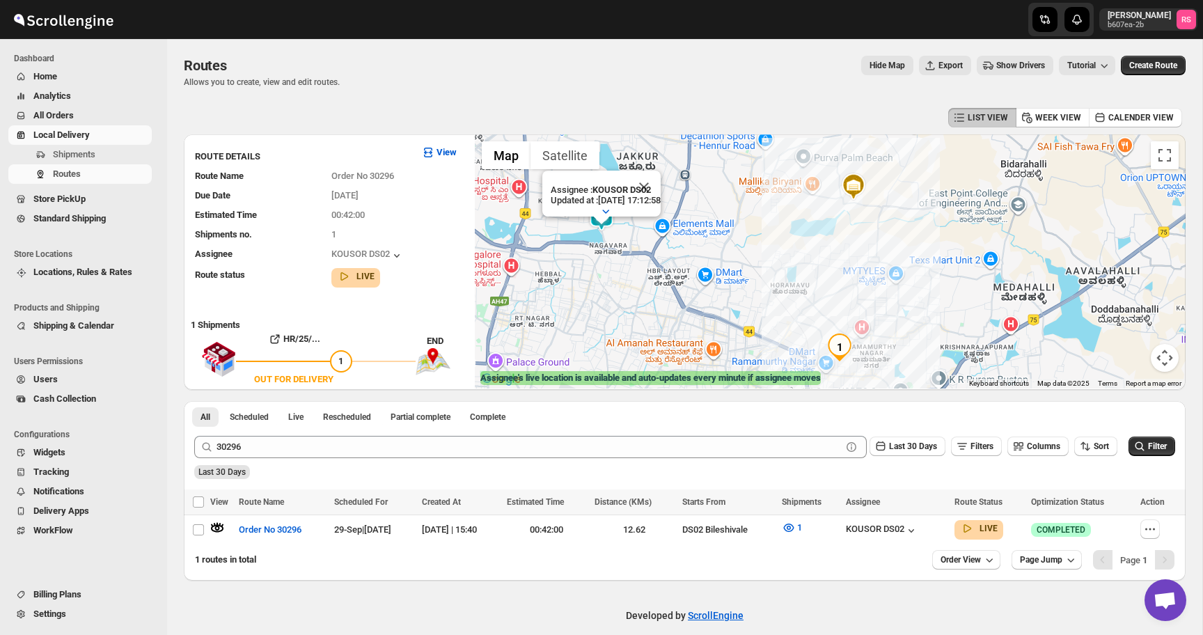
drag, startPoint x: 684, startPoint y: 185, endPoint x: 705, endPoint y: 191, distance: 22.5
click at [705, 191] on div "Assignee : KOUSOR DS02 Updated at : 29/09/2025, 17:12:58 Duty mode Enabled Batt…" at bounding box center [830, 261] width 711 height 254
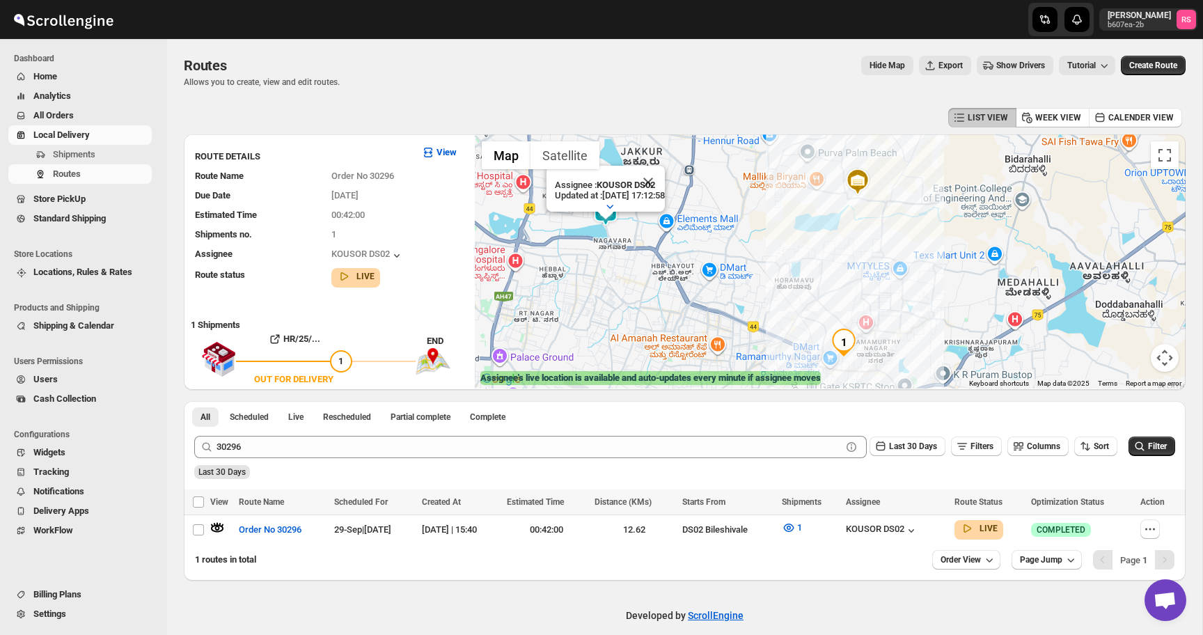
drag, startPoint x: 705, startPoint y: 191, endPoint x: 706, endPoint y: 182, distance: 9.1
click at [706, 182] on div "Assignee : KOUSOR DS02 Updated at : 29/09/2025, 17:12:58 Duty mode Enabled Batt…" at bounding box center [830, 261] width 711 height 254
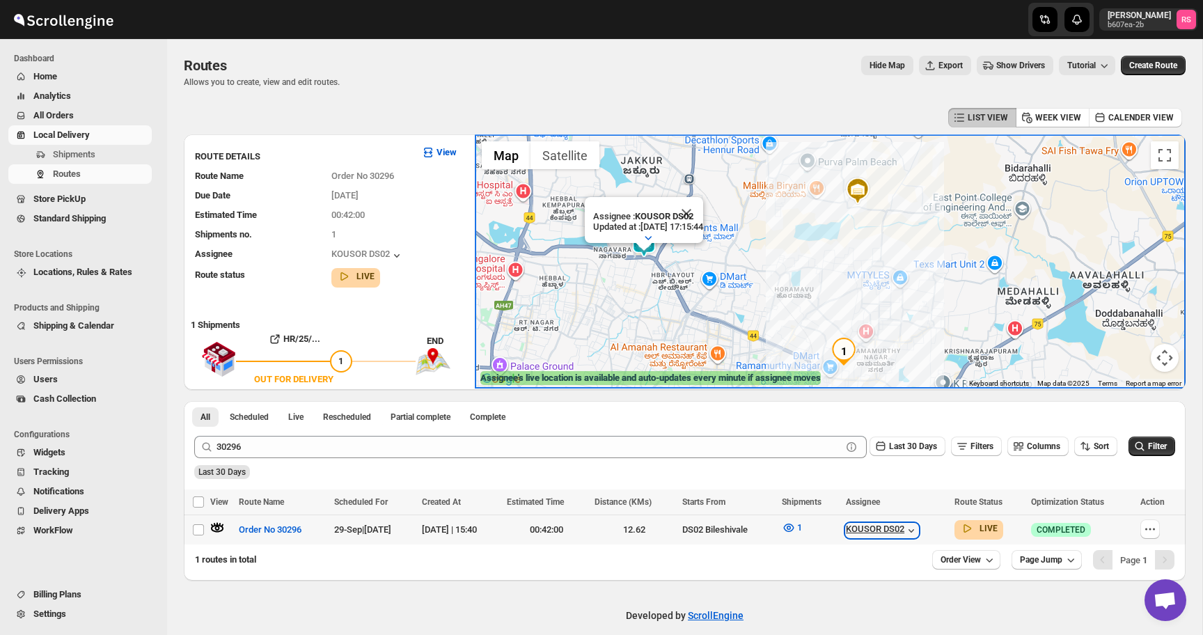
click at [905, 529] on div "KOUSOR DS02" at bounding box center [882, 531] width 72 height 14
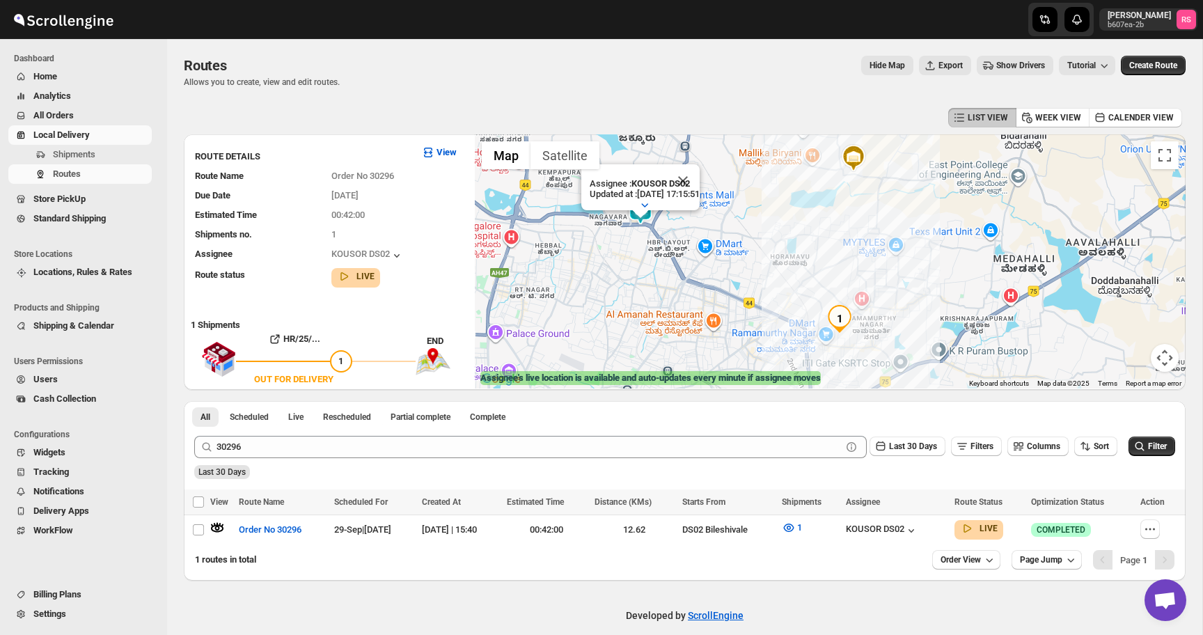
drag, startPoint x: 769, startPoint y: 262, endPoint x: 765, endPoint y: 229, distance: 33.0
click at [765, 229] on div "Assignee : KOUSOR DS02 Updated at : 29/09/2025, 17:15:51 Duty mode Enabled Batt…" at bounding box center [830, 261] width 711 height 254
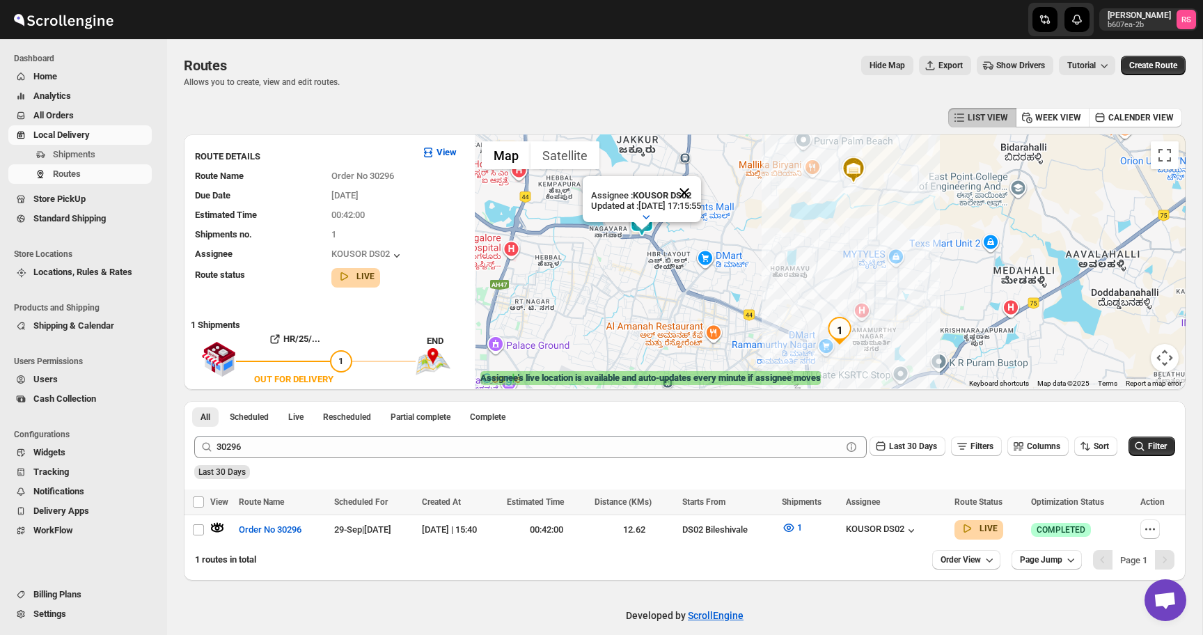
click at [695, 192] on button "Close" at bounding box center [684, 192] width 33 height 33
click at [641, 222] on img at bounding box center [642, 223] width 28 height 28
click at [640, 222] on img at bounding box center [642, 223] width 28 height 28
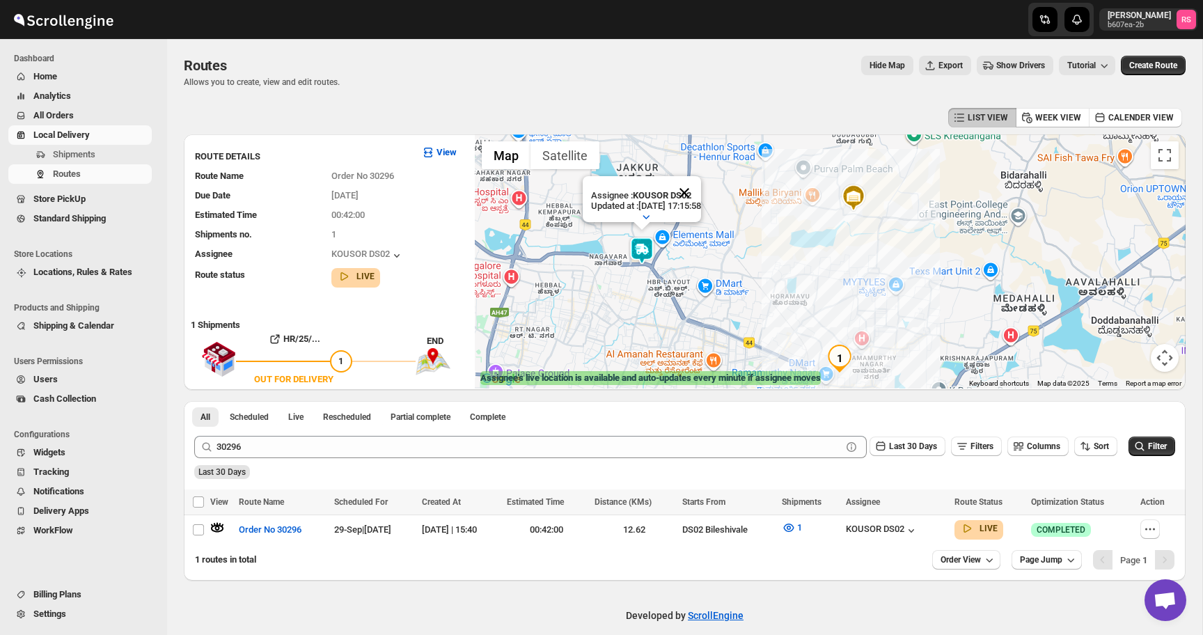
click at [701, 192] on button "Close" at bounding box center [684, 192] width 33 height 33
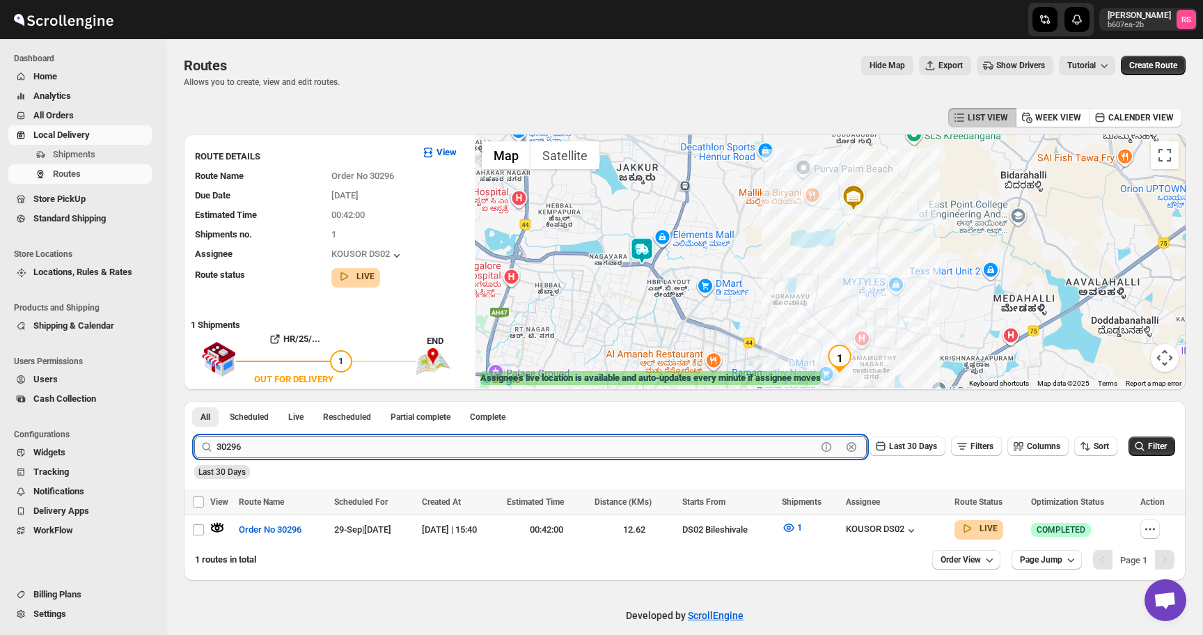
click at [601, 447] on input "30296" at bounding box center [517, 447] width 600 height 22
type input "30305"
click at [194, 401] on button "Submit" at bounding box center [214, 408] width 40 height 15
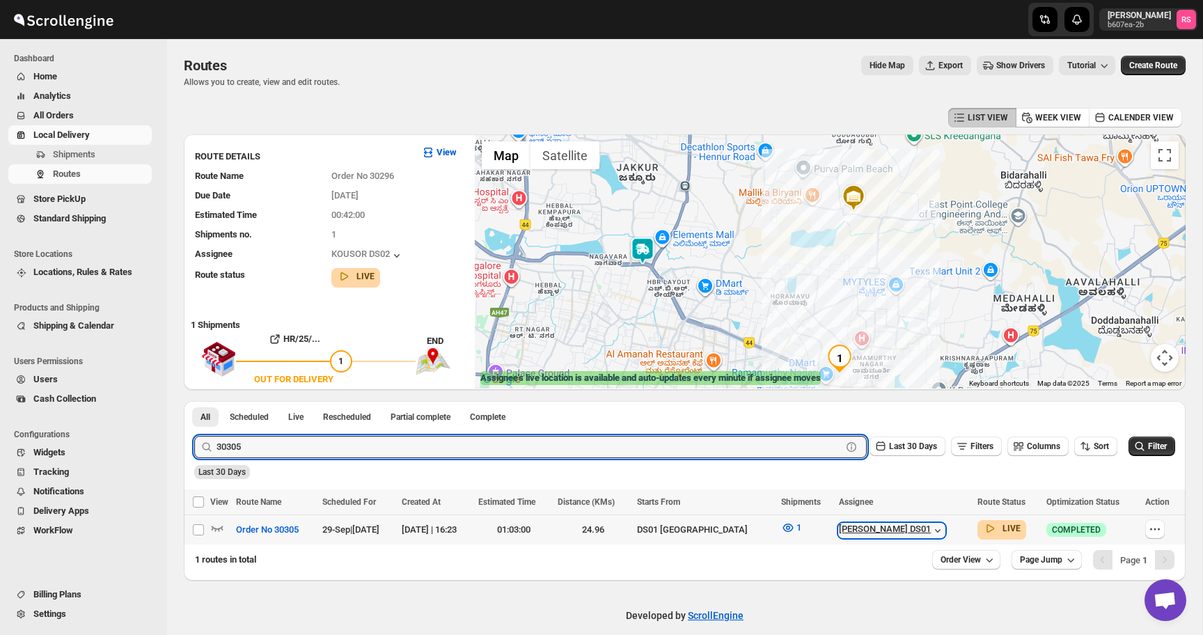
click at [887, 532] on div "[PERSON_NAME] DS01" at bounding box center [892, 531] width 106 height 14
click at [315, 450] on input "30305" at bounding box center [517, 447] width 600 height 22
click at [175, 412] on div "Routes. This page is ready Routes Allows you to create, view and edit routes. H…" at bounding box center [684, 310] width 1035 height 542
click at [425, 448] on input "text" at bounding box center [529, 447] width 625 height 22
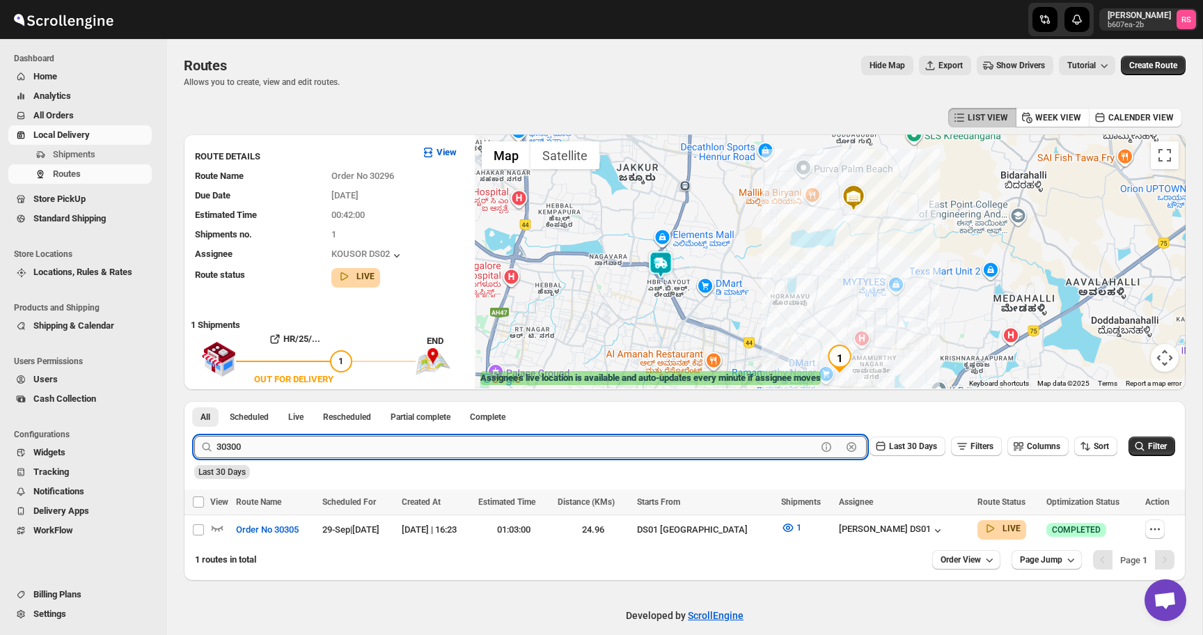
type input "30300"
click at [194, 401] on button "Submit" at bounding box center [214, 408] width 40 height 15
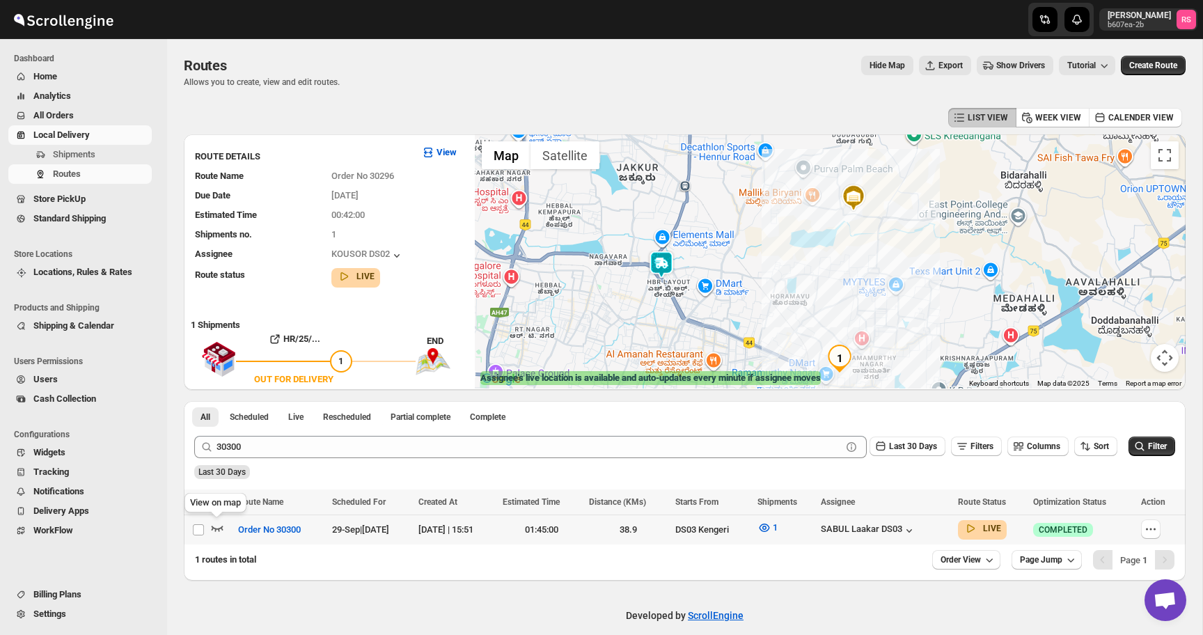
click at [214, 526] on icon "button" at bounding box center [217, 528] width 14 height 14
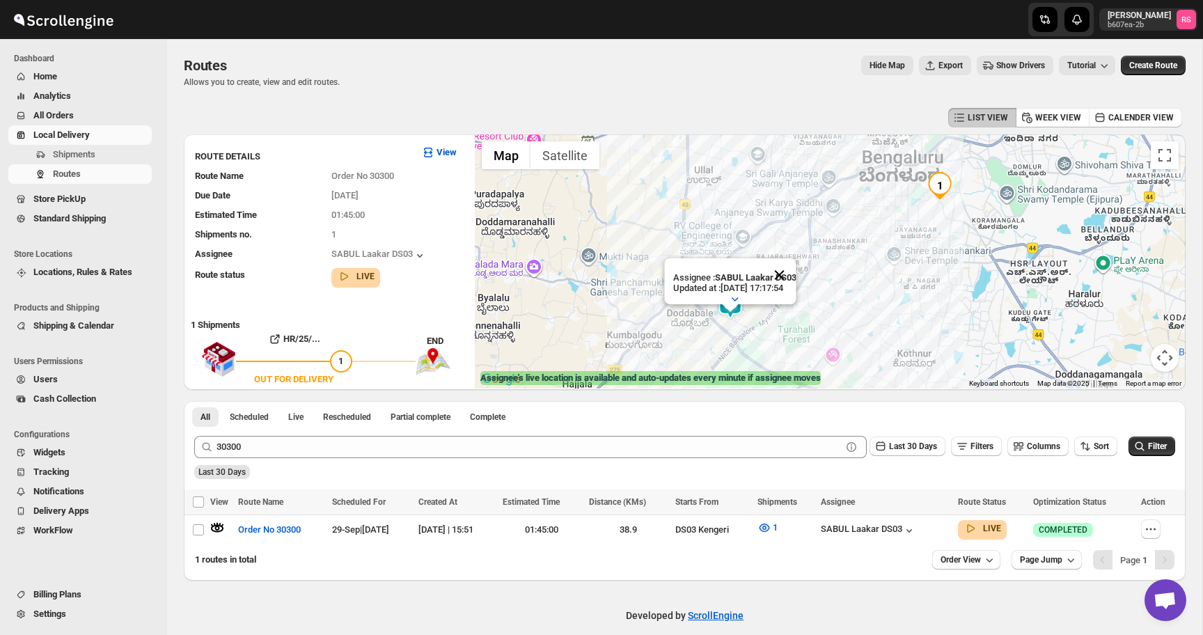
click at [784, 279] on button "Close" at bounding box center [779, 274] width 33 height 33
click at [81, 175] on span "Routes" at bounding box center [67, 174] width 28 height 10
click at [195, 428] on div "All Scheduled Live Rescheduled Partial complete Complete More views All Schedul…" at bounding box center [378, 416] width 389 height 31
click at [201, 421] on span "All" at bounding box center [206, 417] width 10 height 11
click at [556, 432] on div "30300 Clear Last 30 Days Filters Columns Sort Filter" at bounding box center [679, 441] width 992 height 33
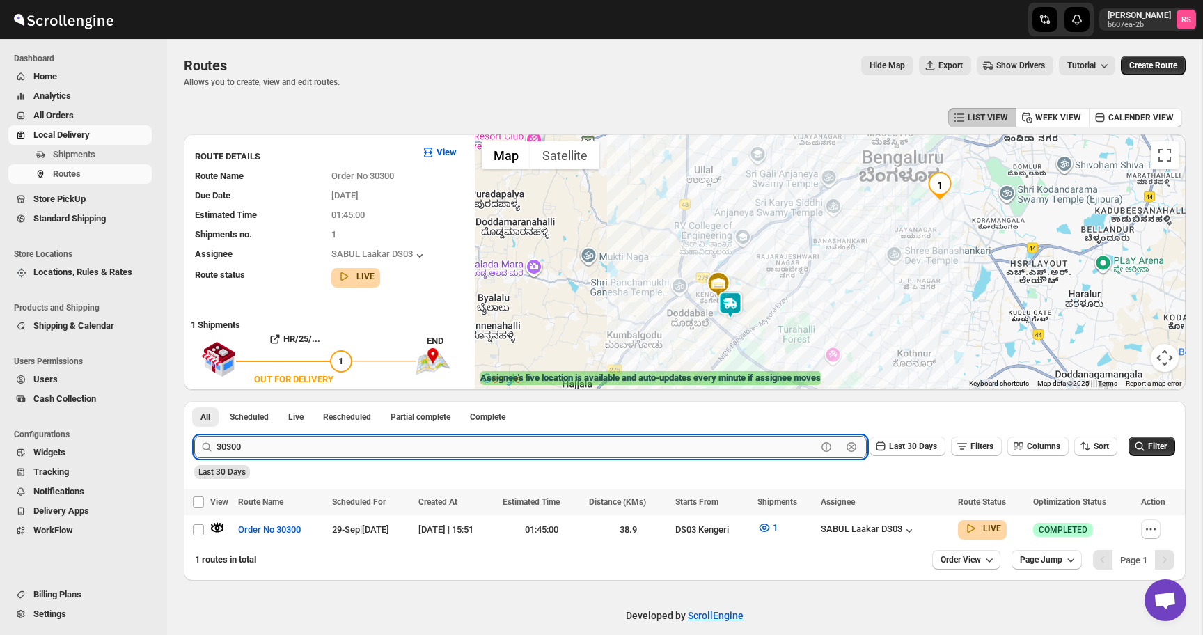
click at [278, 445] on input "30300" at bounding box center [517, 447] width 600 height 22
click at [194, 401] on button "Submit" at bounding box center [214, 408] width 40 height 15
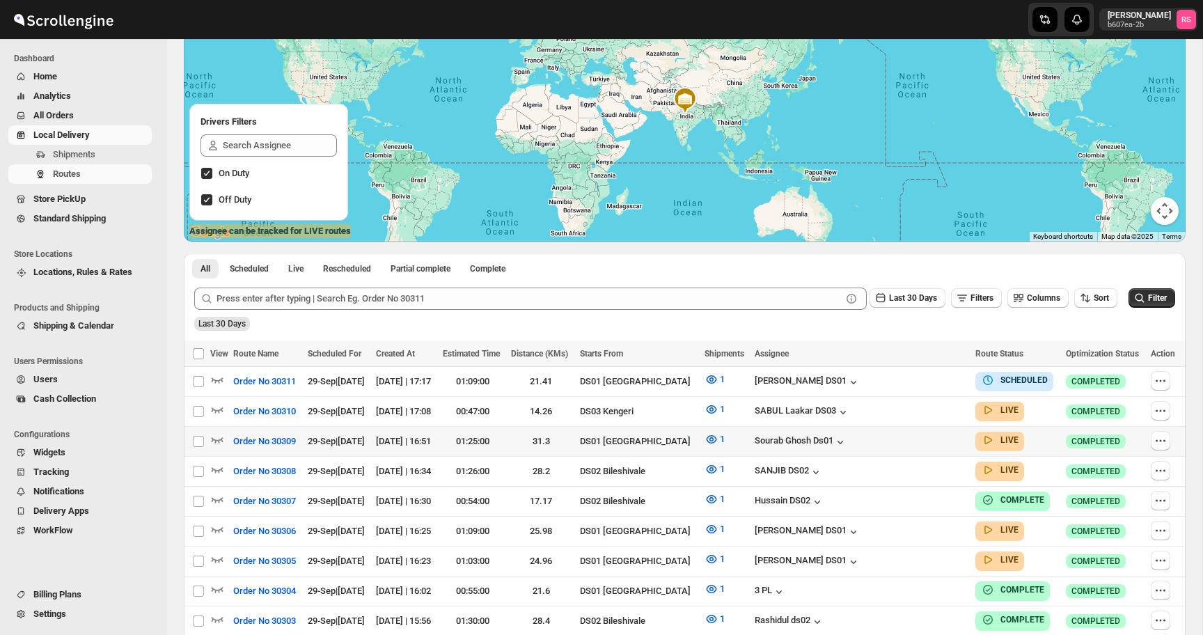
scroll to position [263, 0]
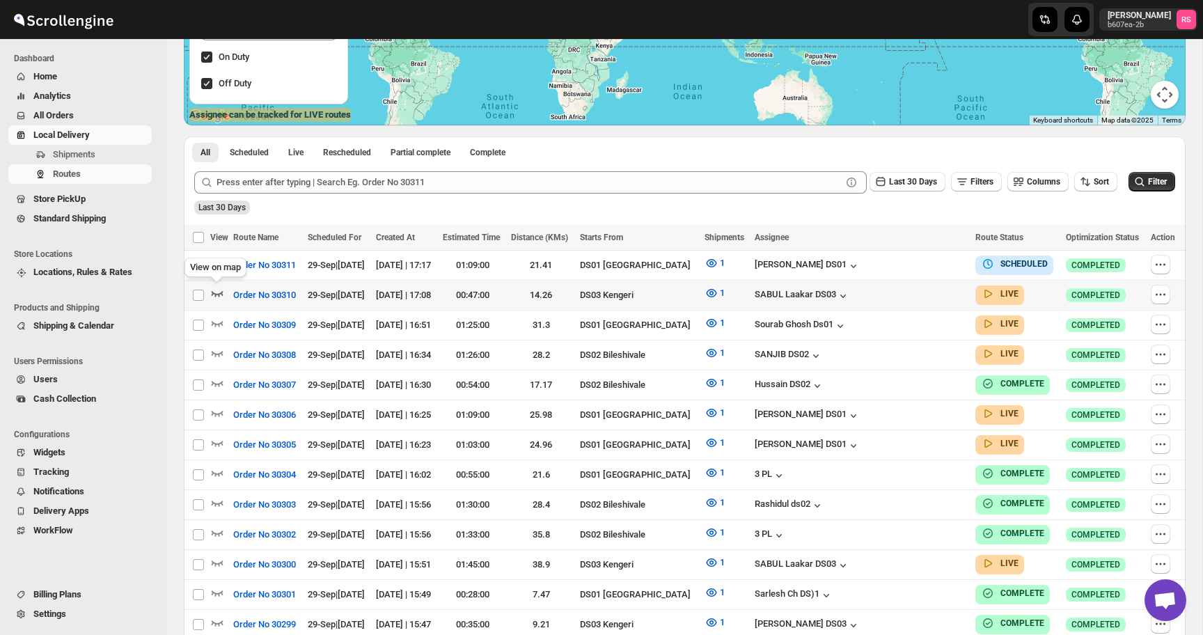
click at [217, 292] on icon "button" at bounding box center [217, 293] width 14 height 14
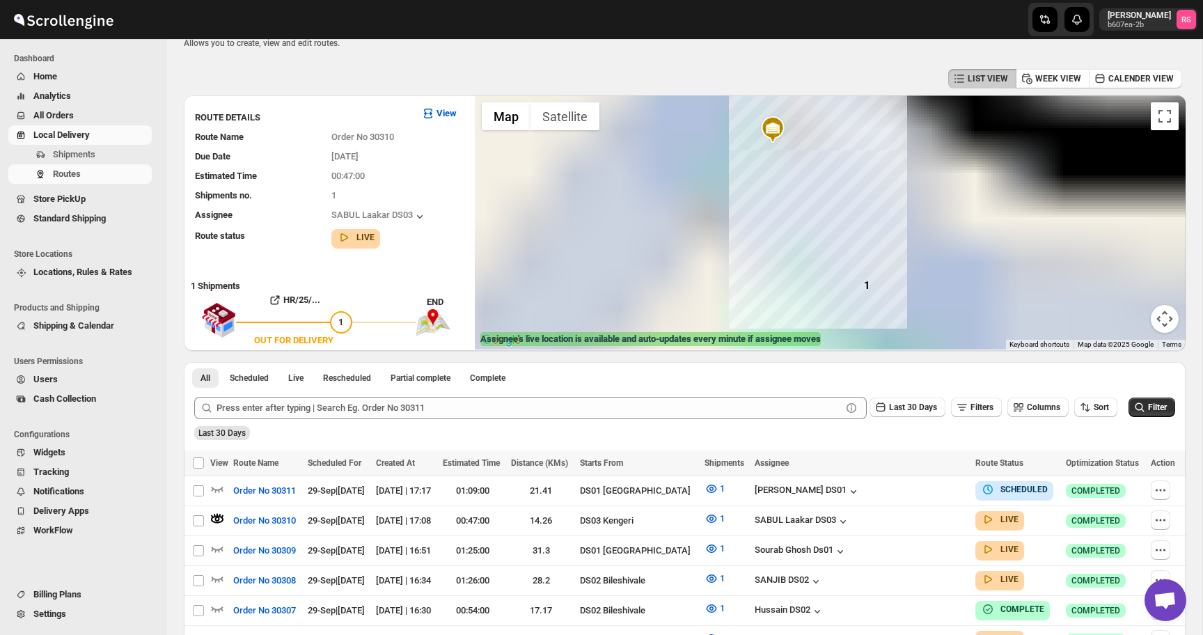
scroll to position [38, 0]
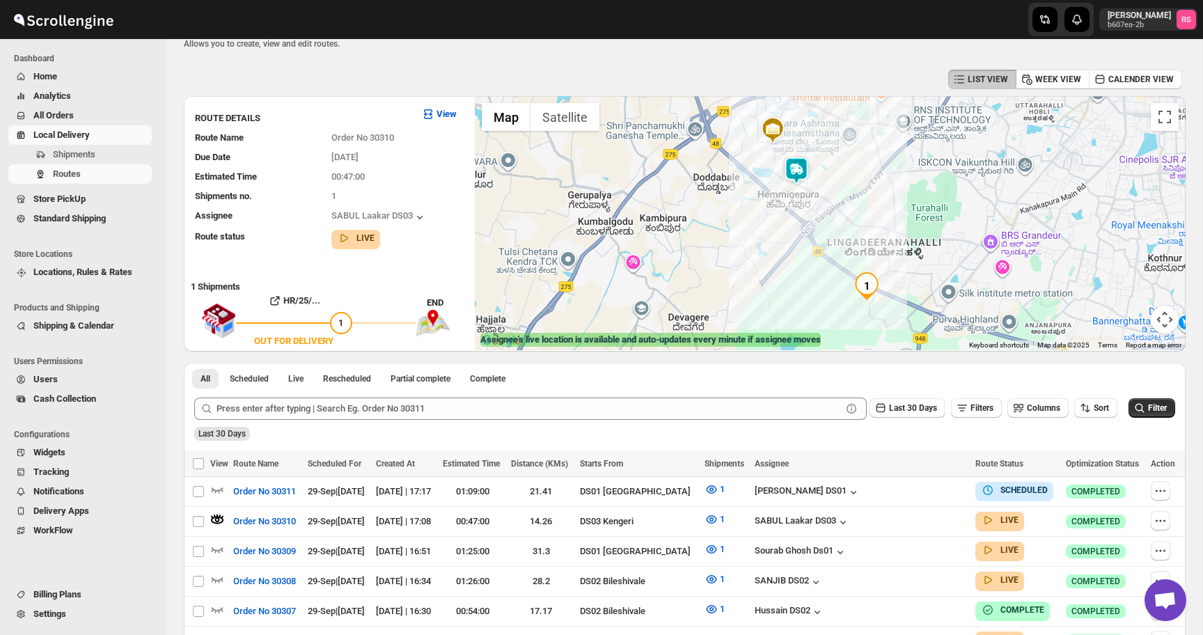
click at [800, 164] on img at bounding box center [797, 171] width 28 height 28
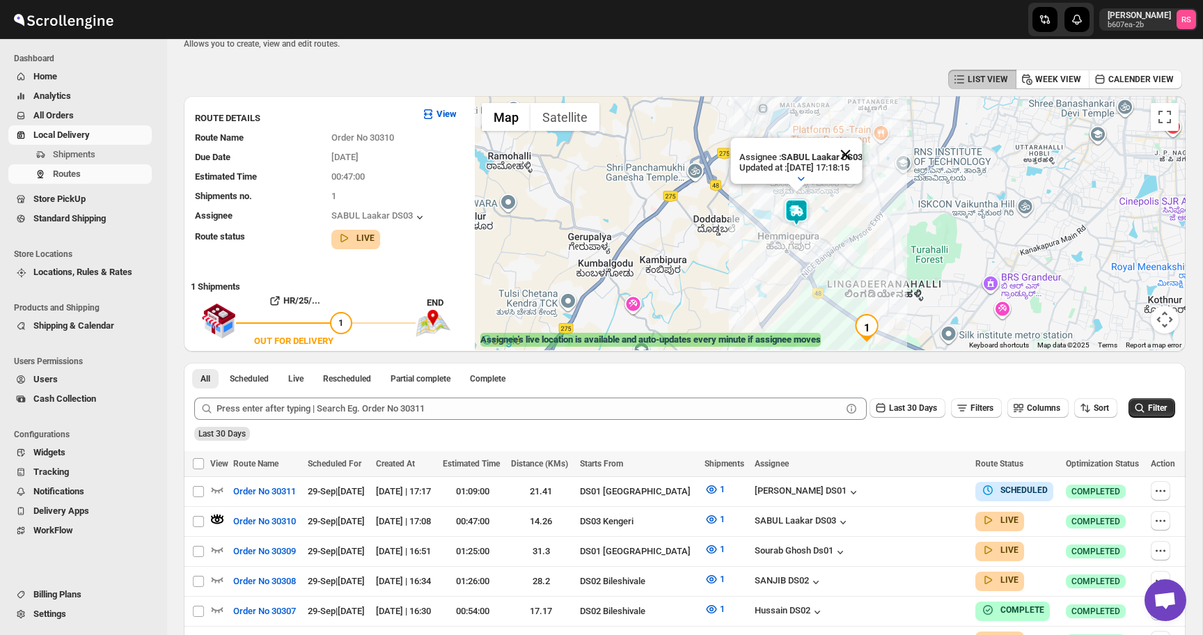
click at [852, 157] on button "Close" at bounding box center [845, 154] width 33 height 33
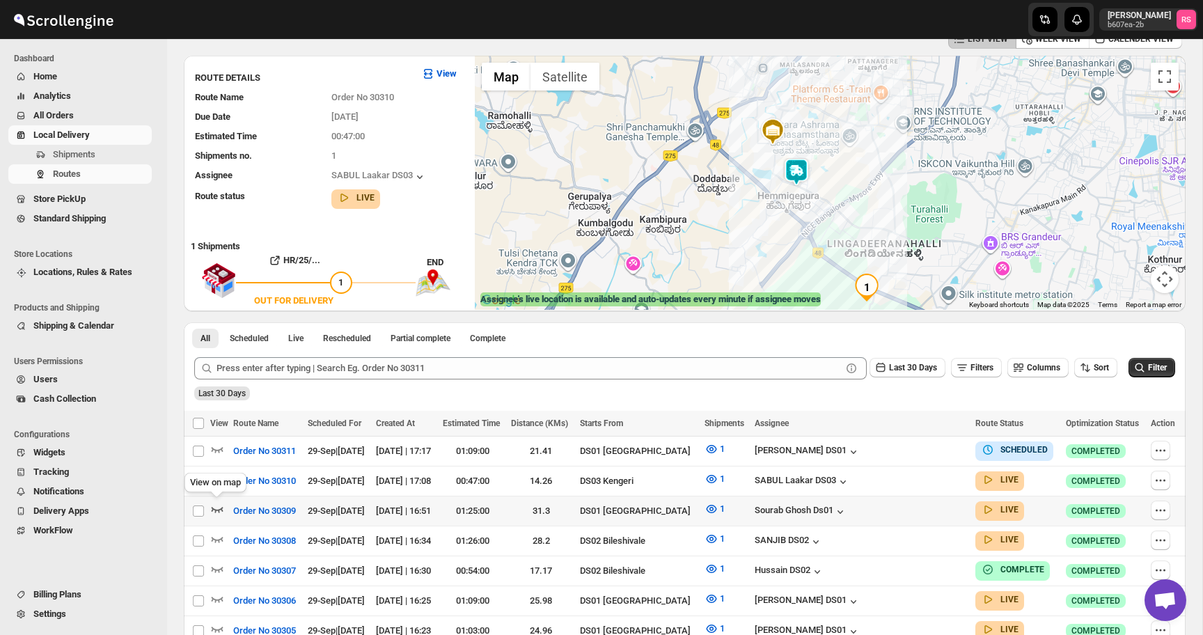
click at [218, 506] on icon "button" at bounding box center [217, 509] width 14 height 14
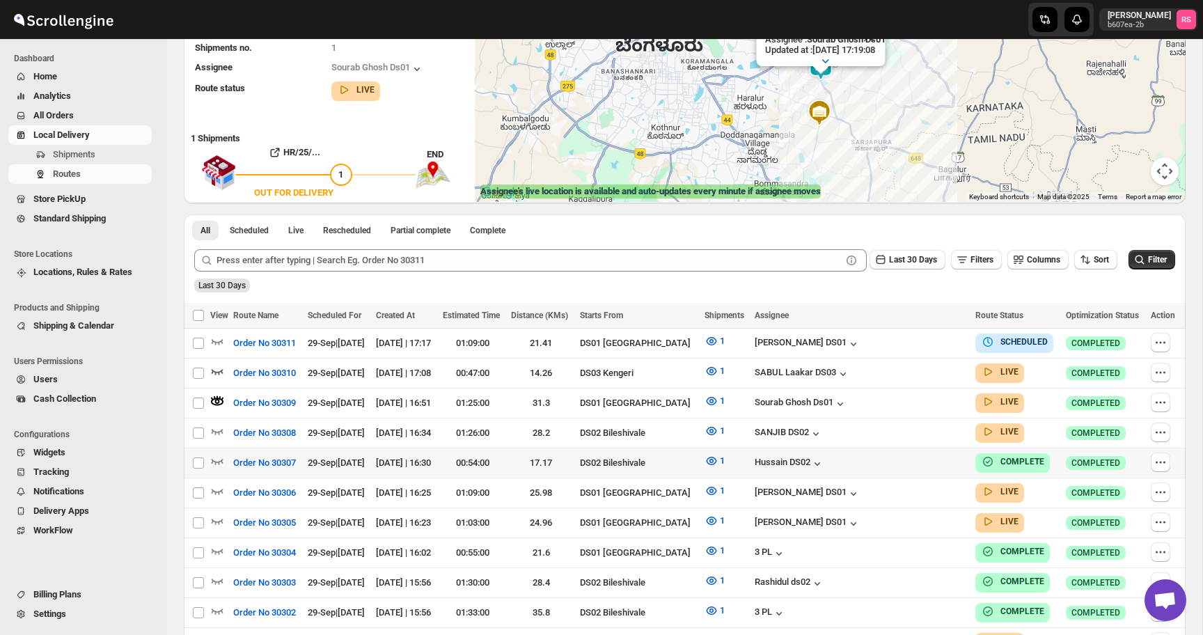
scroll to position [190, 0]
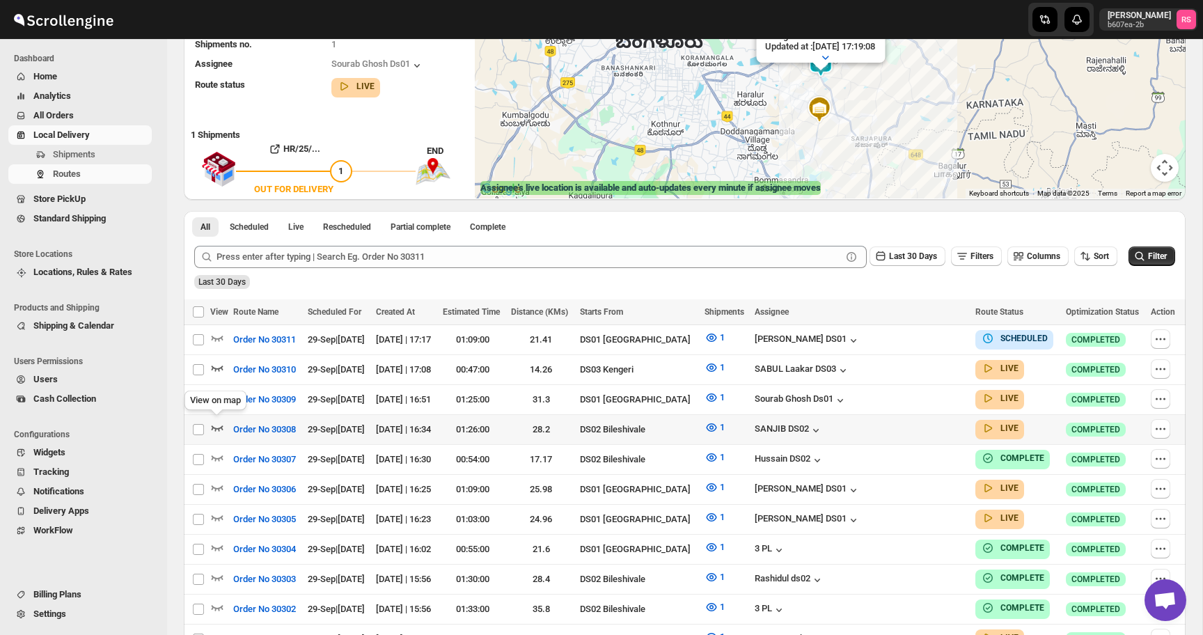
click at [219, 427] on icon "button" at bounding box center [217, 428] width 14 height 14
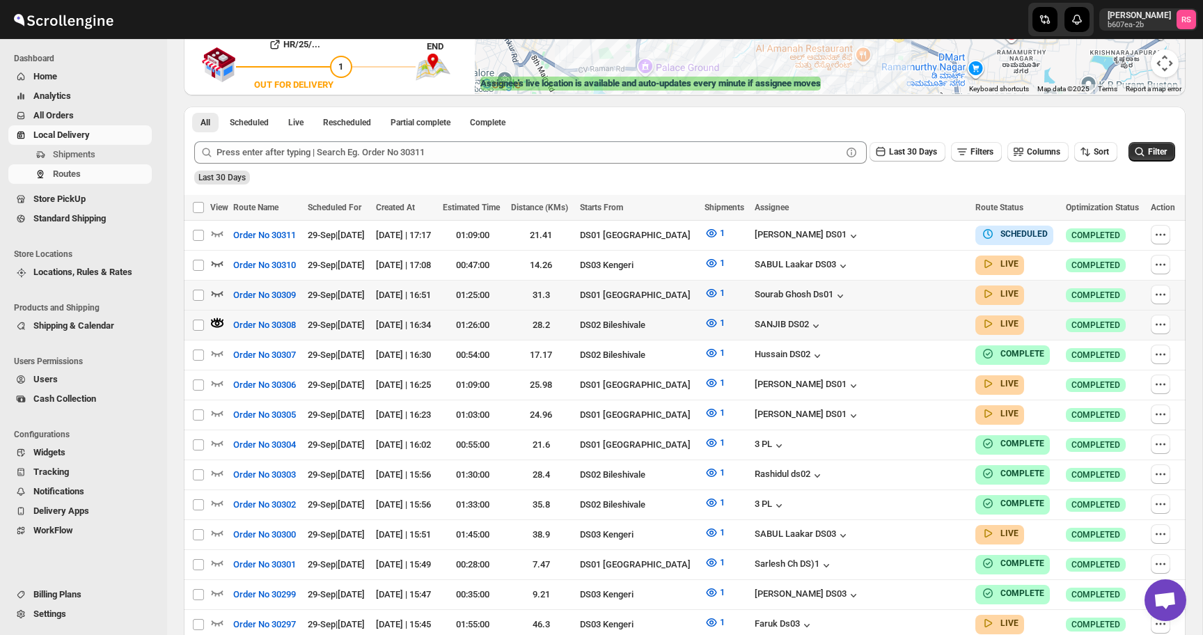
scroll to position [317, 0]
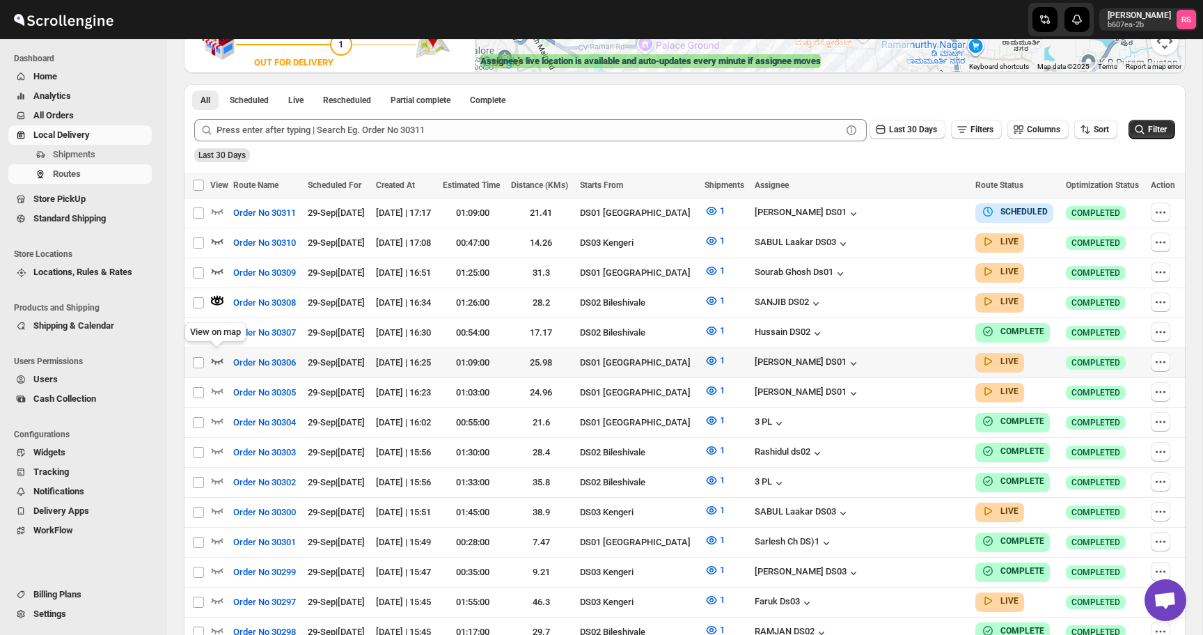
click at [217, 356] on icon "button" at bounding box center [217, 361] width 14 height 14
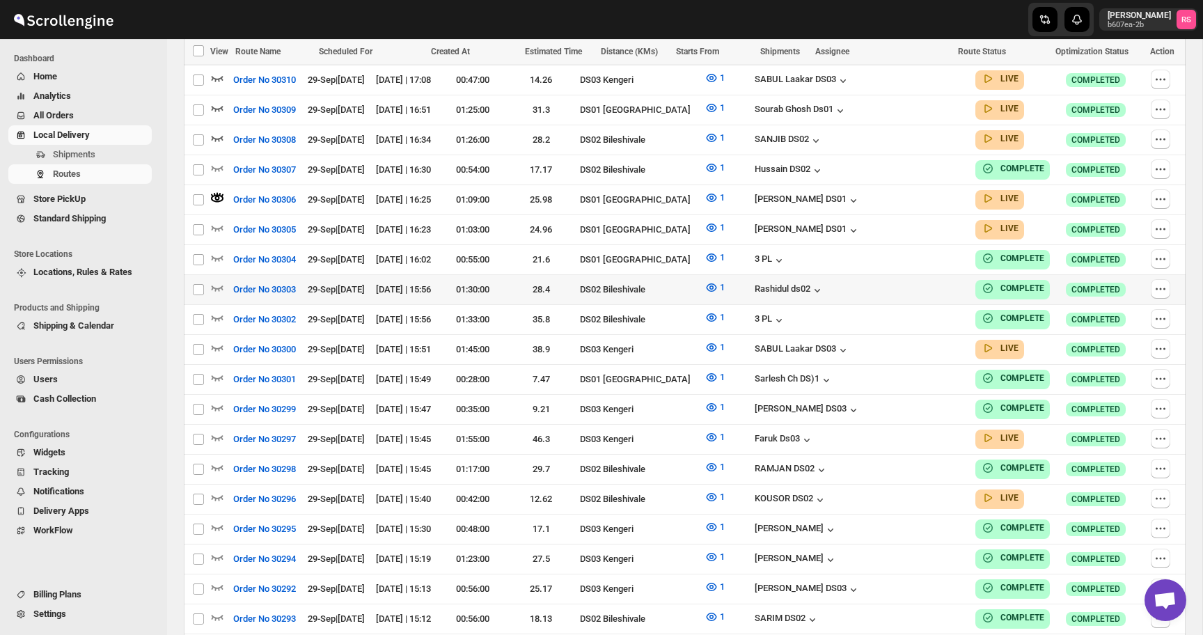
scroll to position [474, 0]
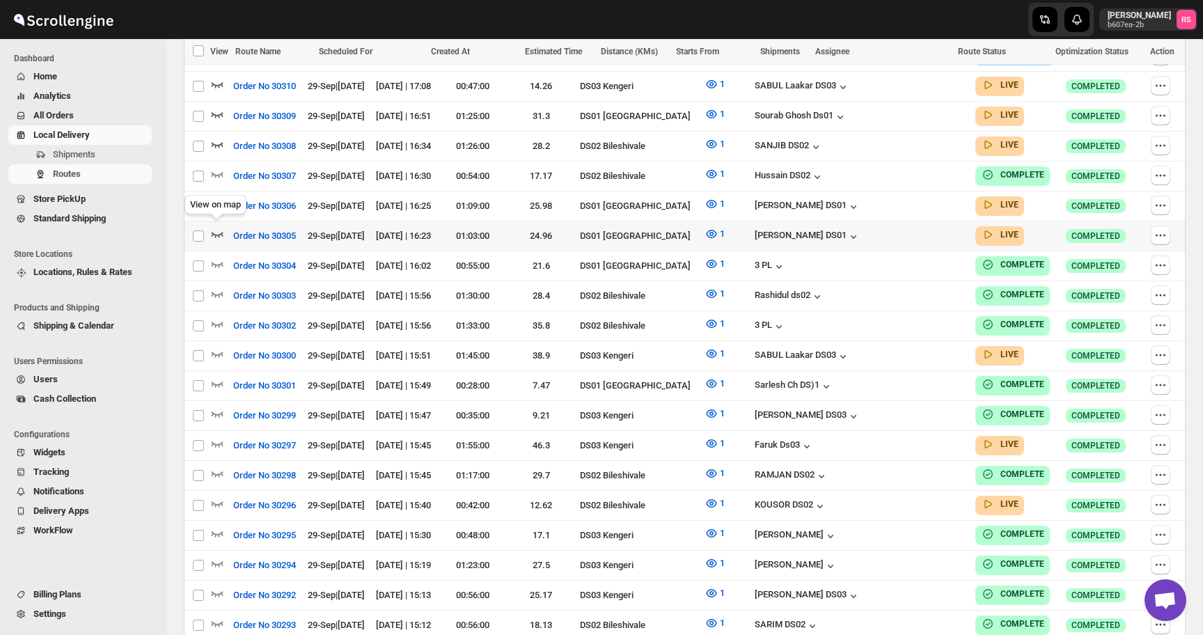
click at [219, 228] on icon "button" at bounding box center [217, 234] width 14 height 14
click at [221, 349] on icon "button" at bounding box center [217, 354] width 14 height 14
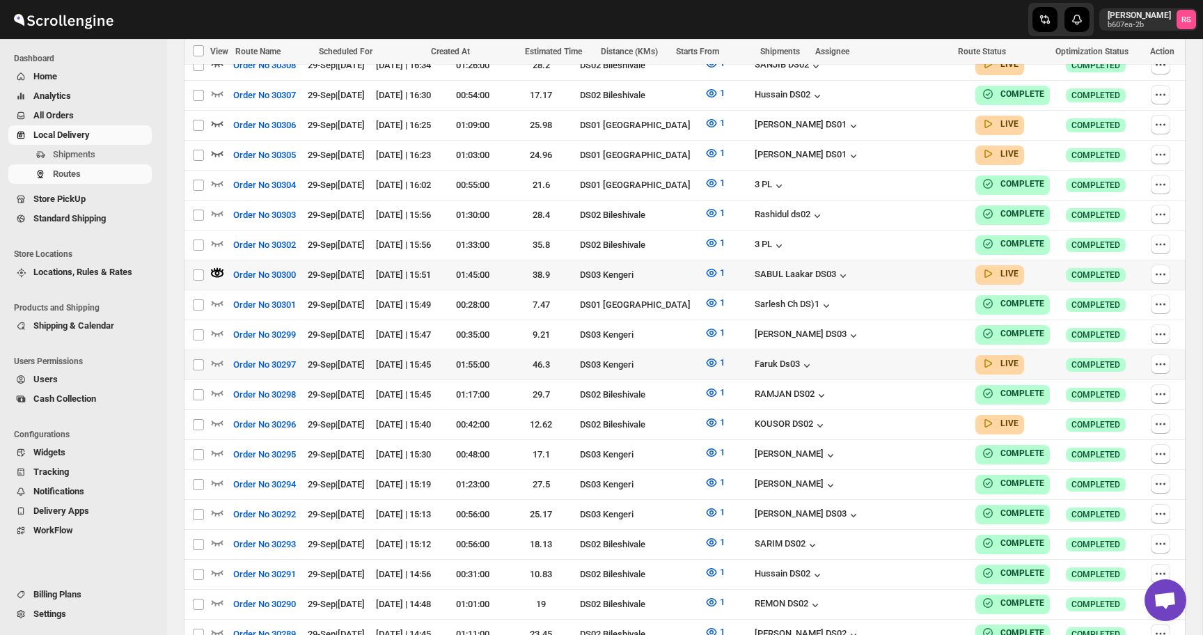
scroll to position [559, 0]
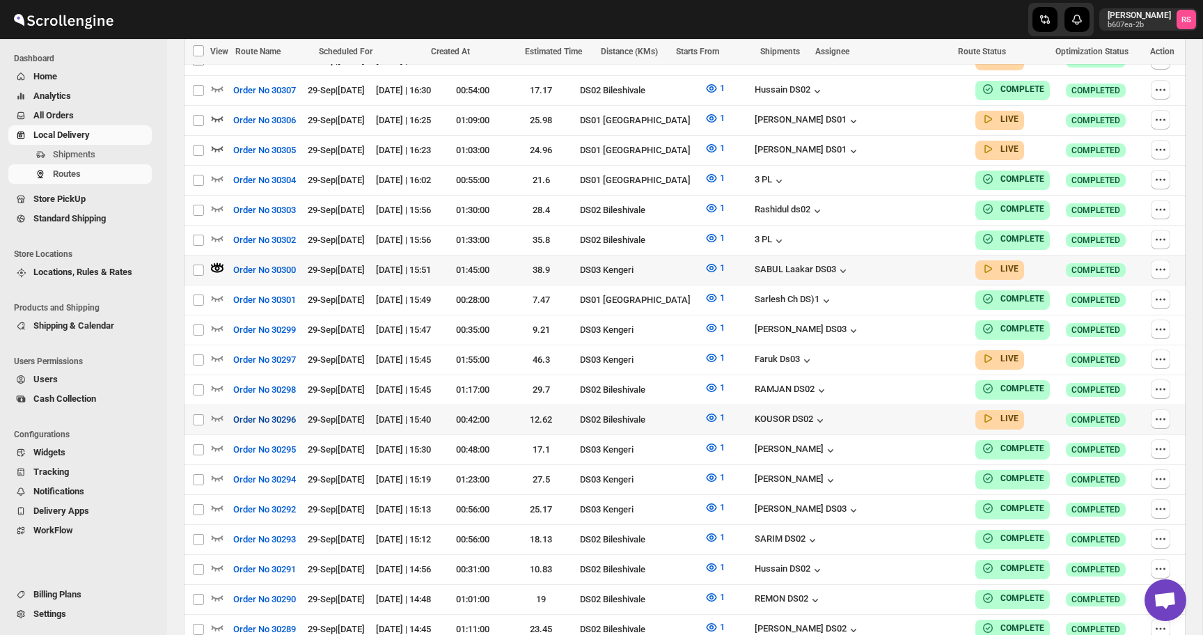
click at [229, 409] on button "Order No 30296" at bounding box center [264, 420] width 79 height 22
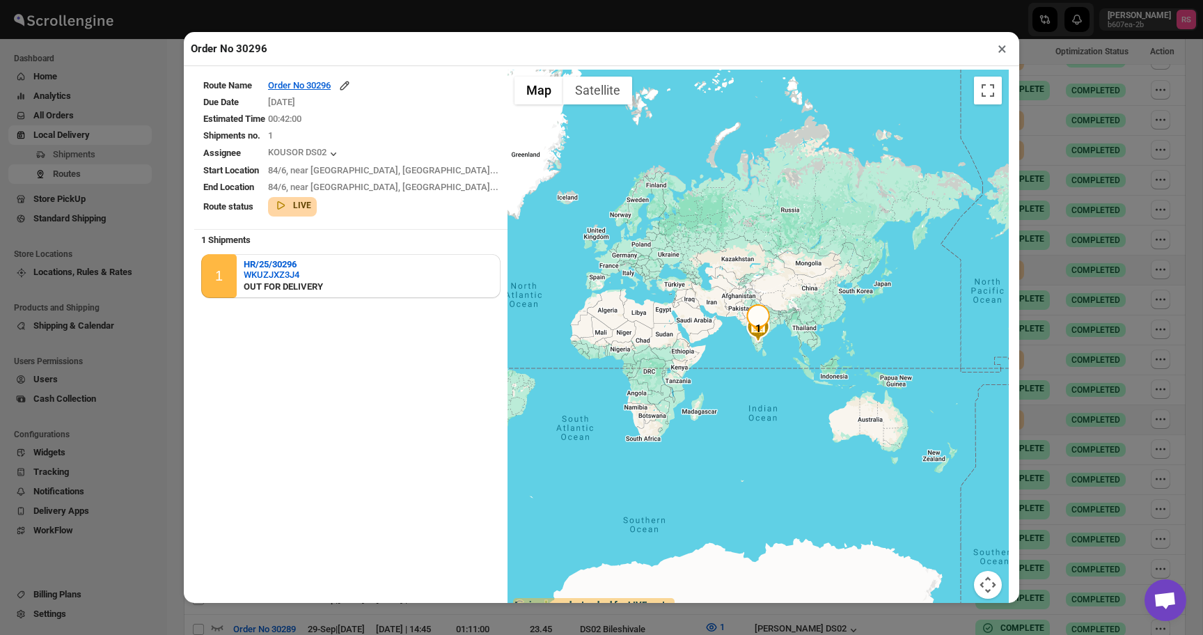
click at [159, 405] on div "Order No 30296 × Route Name Order No 30296 Due Date 29/09/2025 Estimated Time 0…" at bounding box center [601, 317] width 1203 height 635
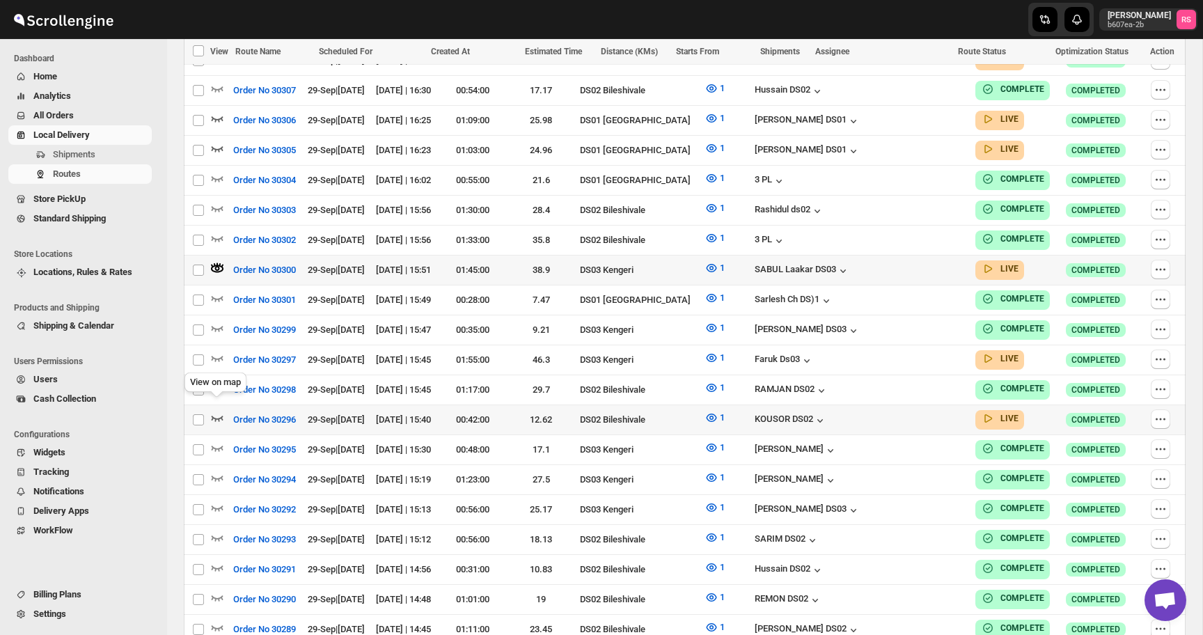
click at [221, 411] on icon "button" at bounding box center [217, 418] width 14 height 14
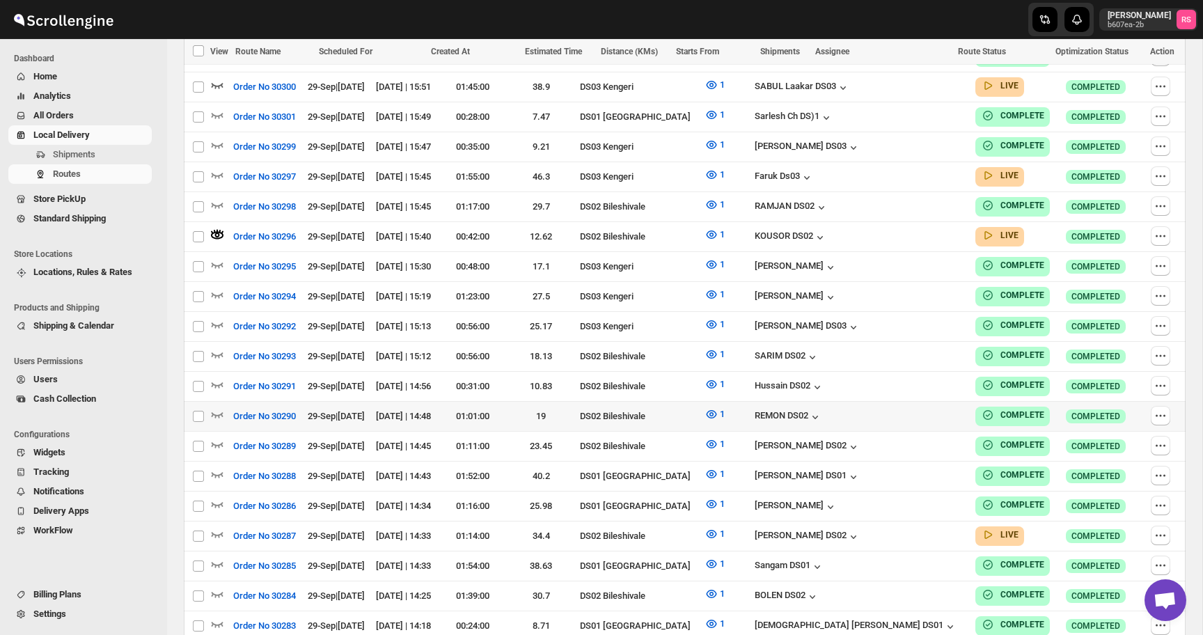
scroll to position [898, 0]
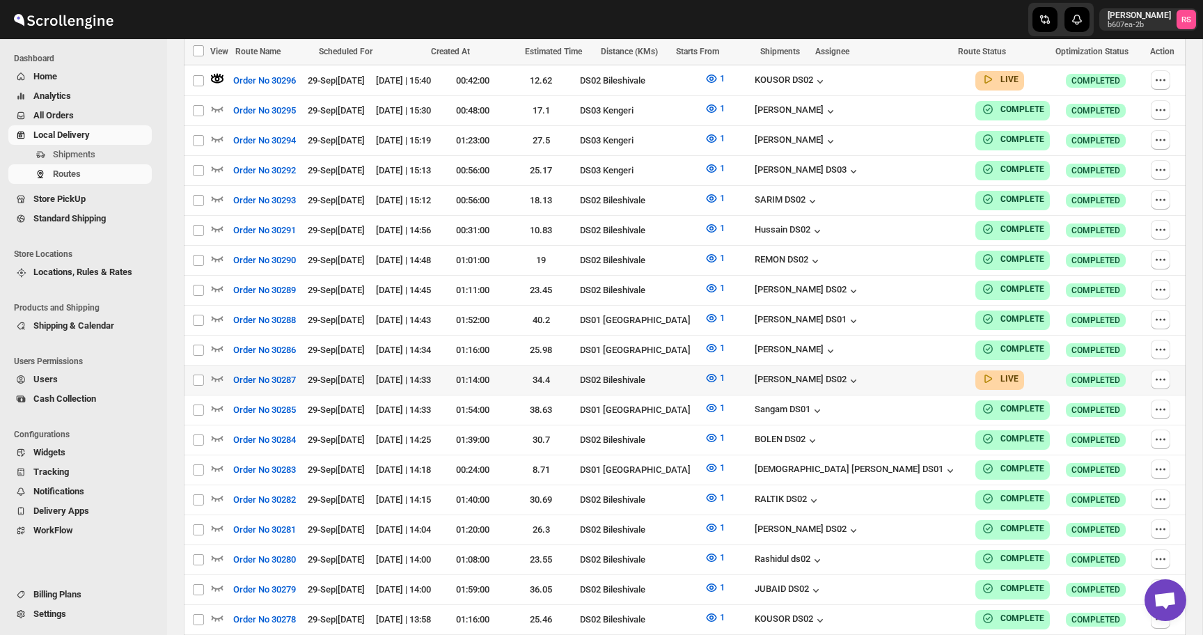
click at [224, 371] on div at bounding box center [219, 380] width 19 height 18
click at [216, 371] on icon "button" at bounding box center [217, 378] width 14 height 14
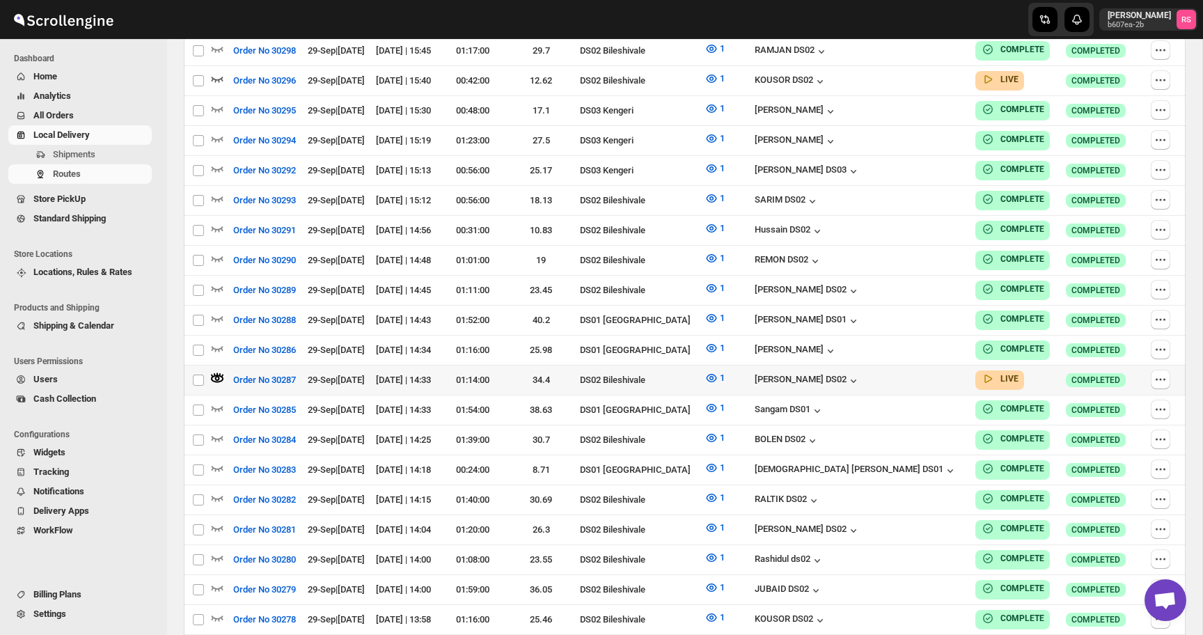
scroll to position [0, 0]
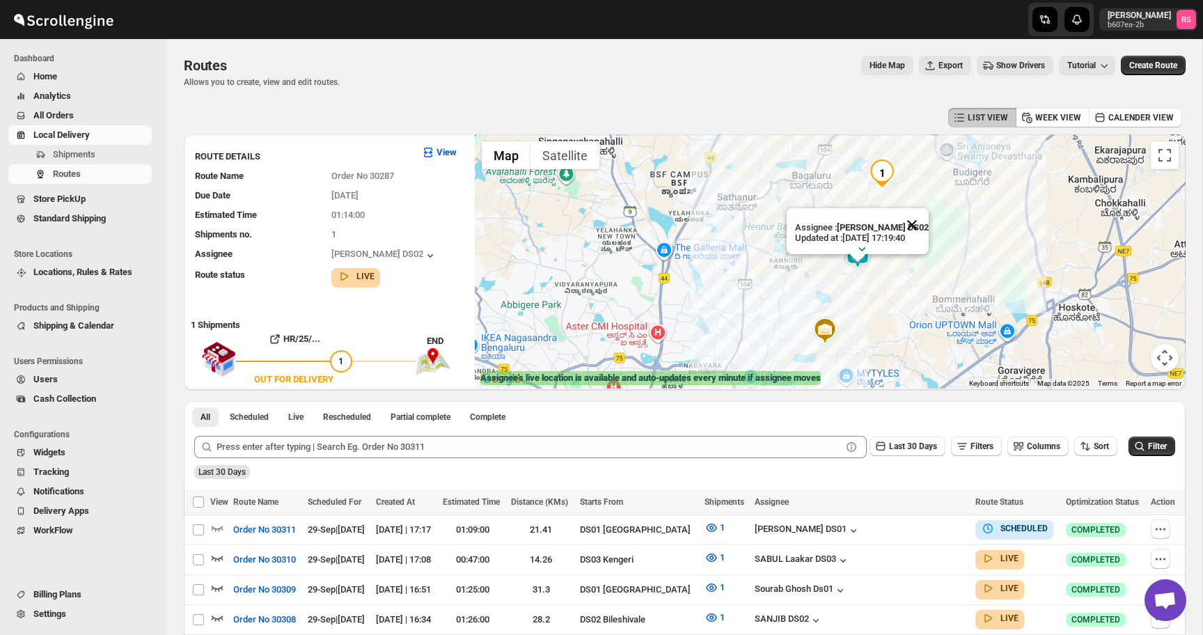
click at [914, 221] on button "Close" at bounding box center [912, 224] width 33 height 33
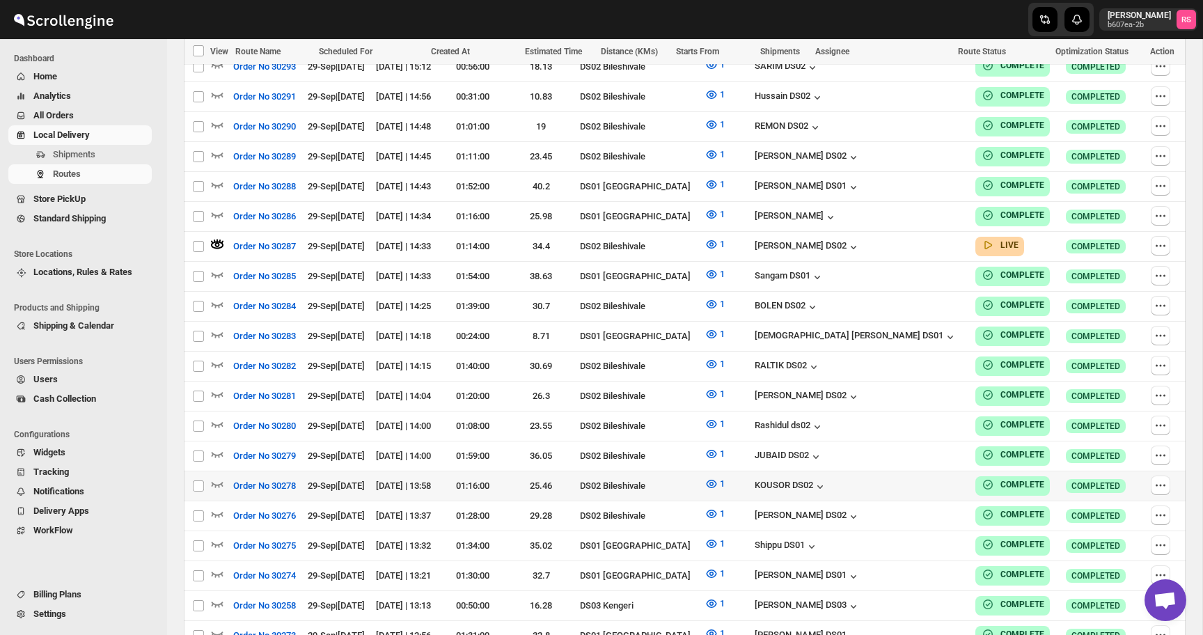
scroll to position [1035, 0]
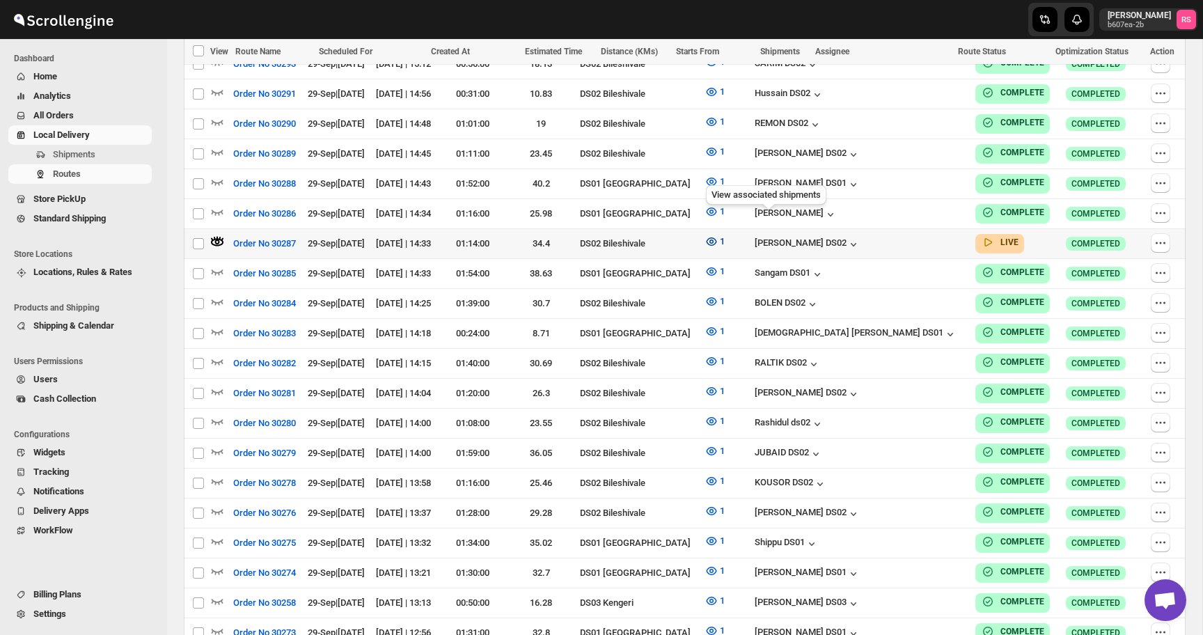
click at [719, 235] on icon "button" at bounding box center [712, 242] width 14 height 14
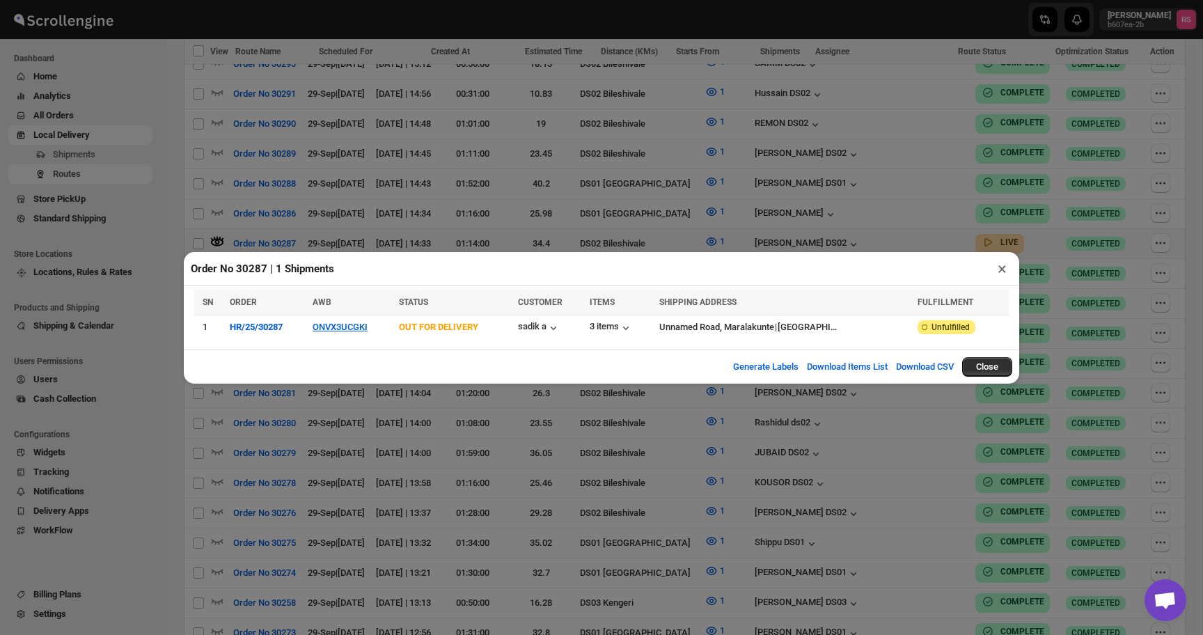
click at [1004, 274] on button "×" at bounding box center [1002, 268] width 20 height 19
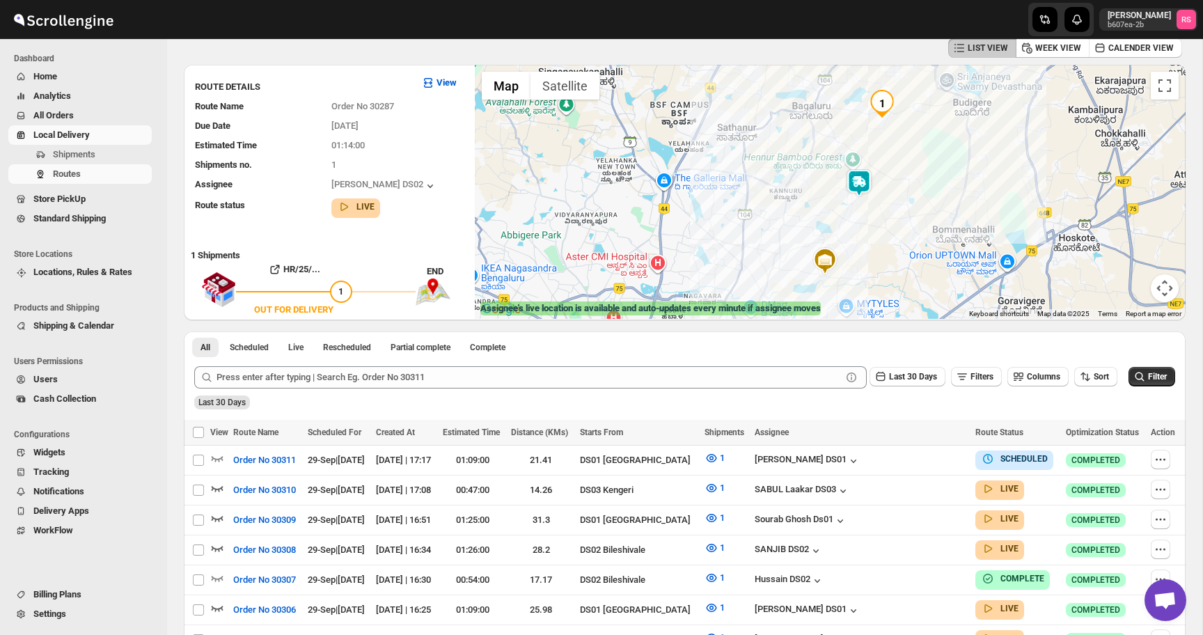
scroll to position [0, 0]
